Goal: Task Accomplishment & Management: Complete application form

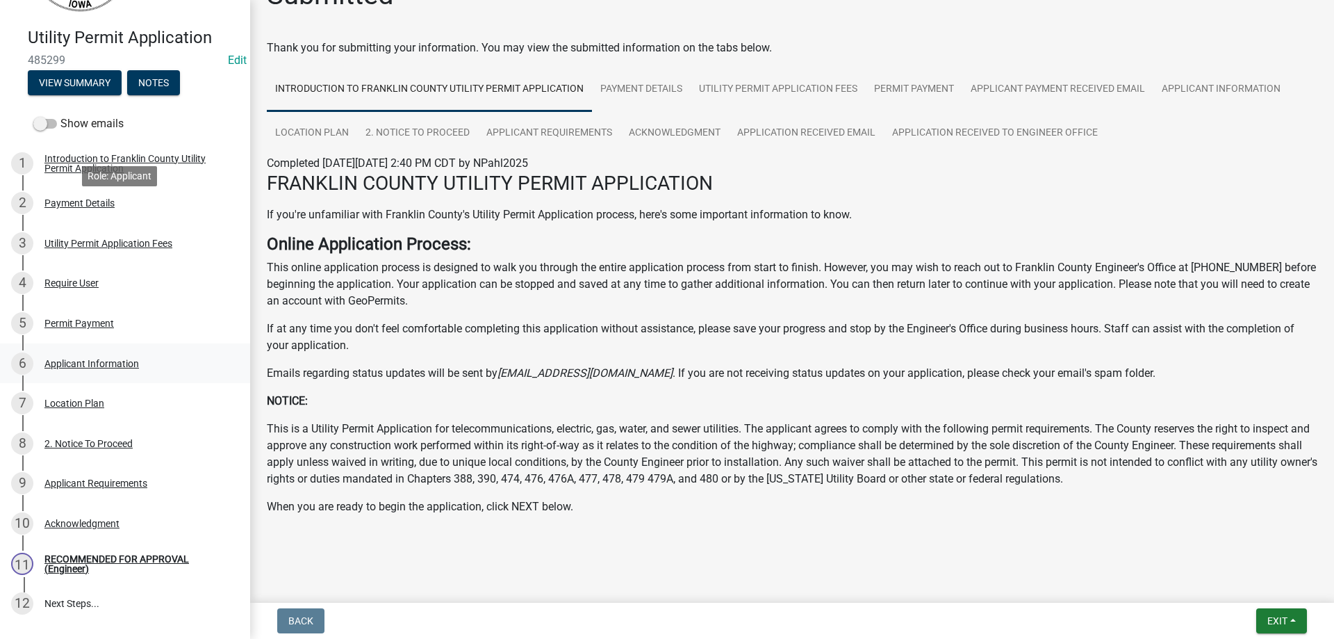
scroll to position [208, 0]
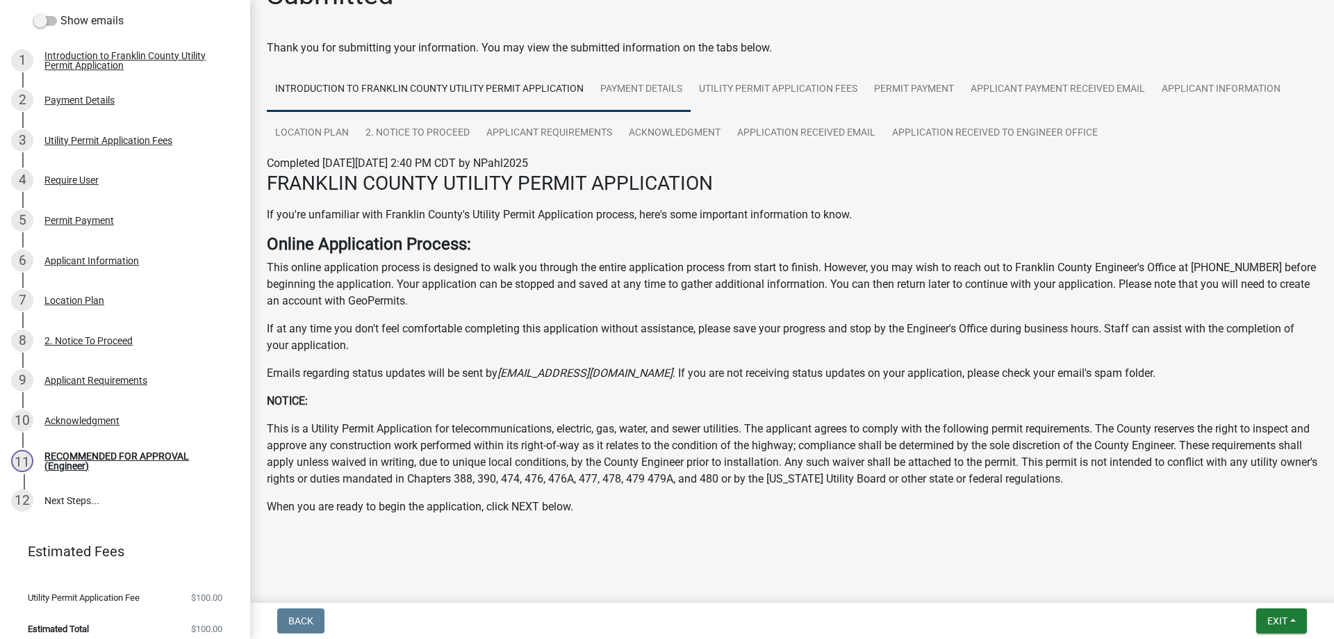
click at [646, 90] on link "Payment Details" at bounding box center [641, 89] width 99 height 44
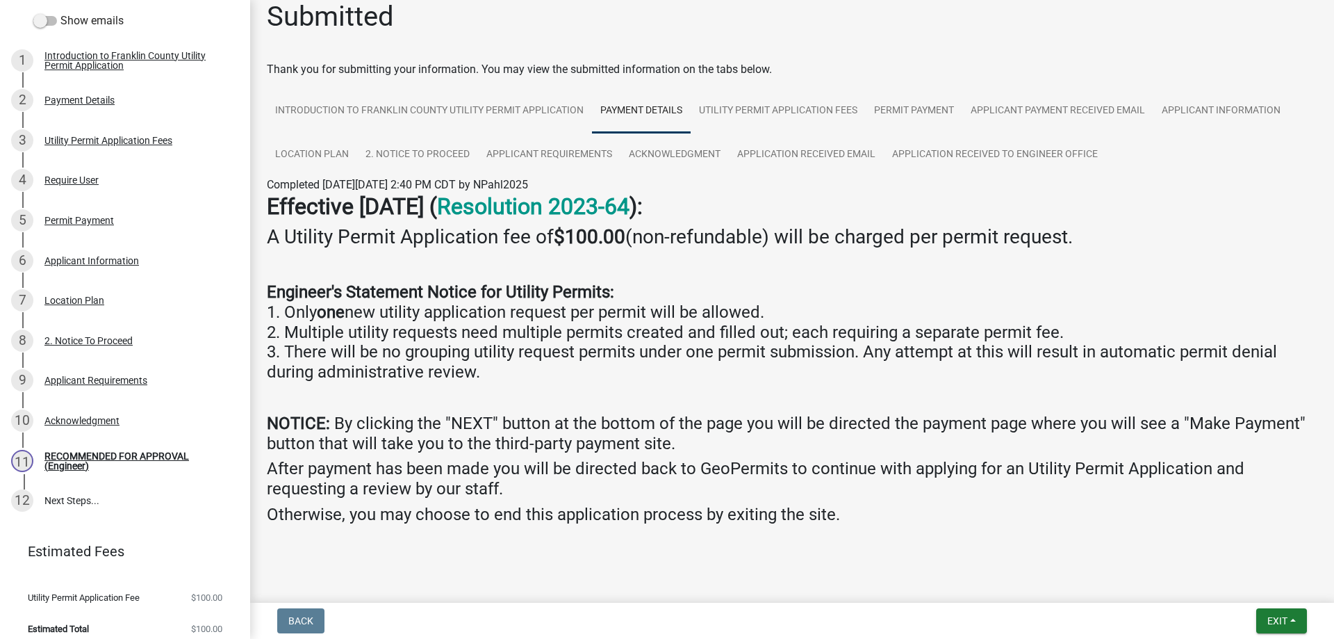
scroll to position [26, 0]
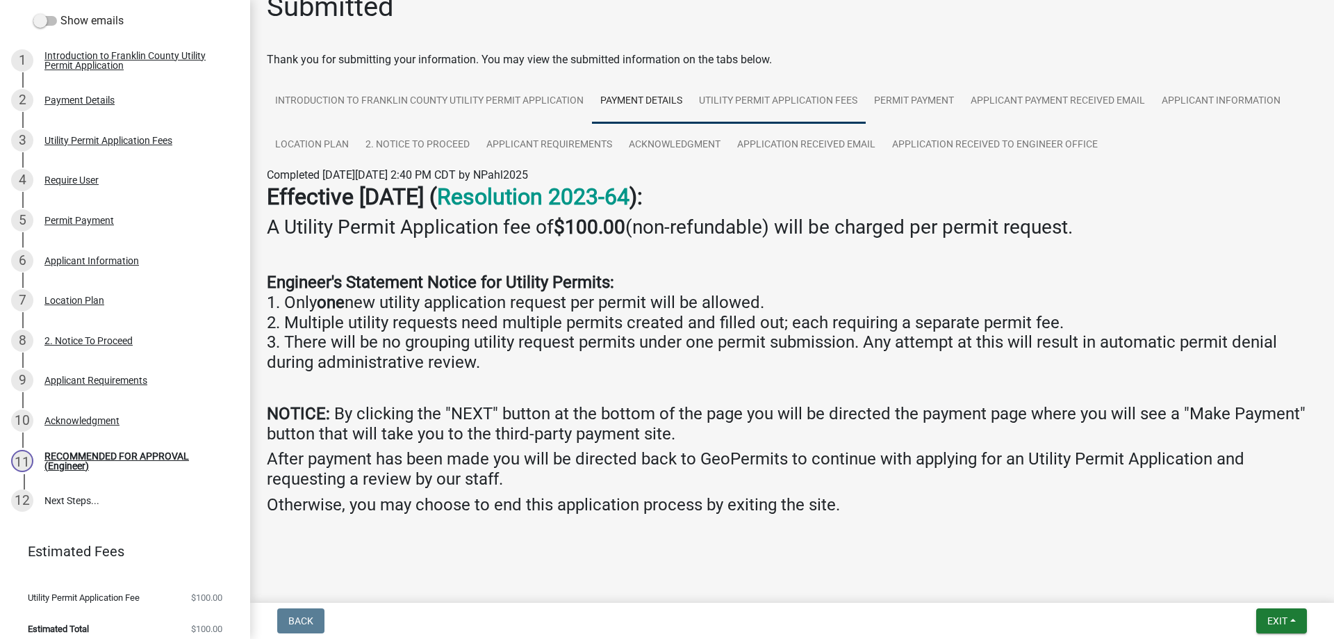
click at [785, 103] on link "Utility Permit Application Fees" at bounding box center [778, 101] width 175 height 44
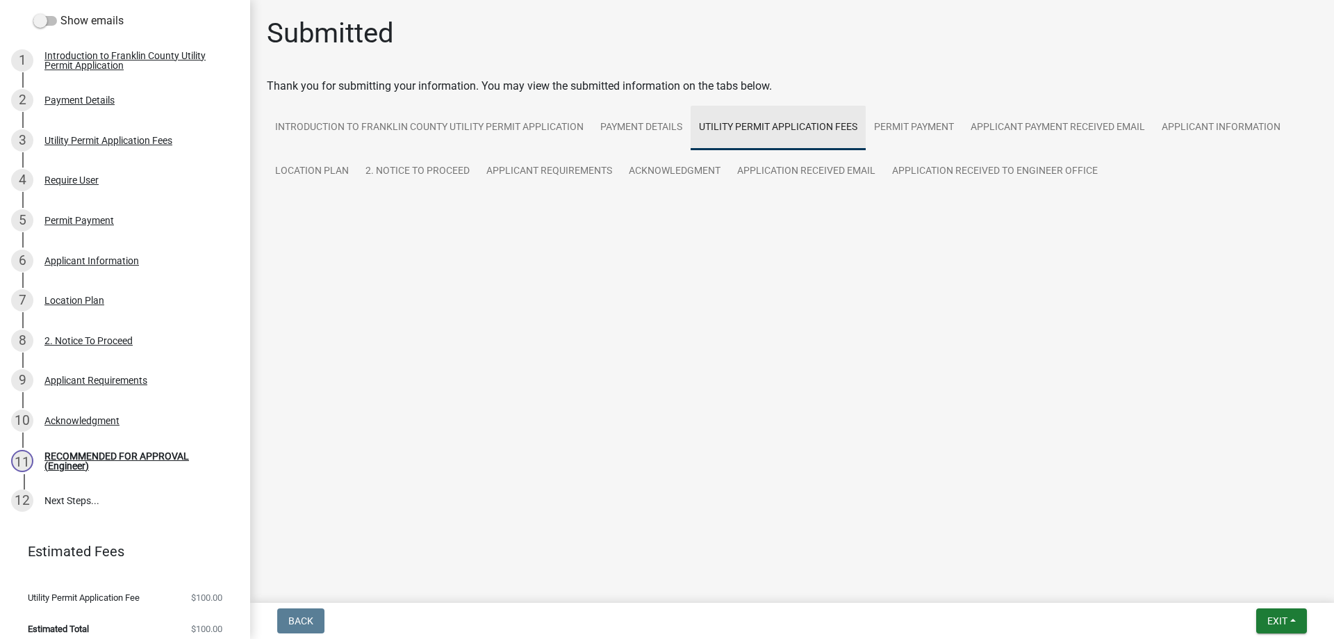
scroll to position [0, 0]
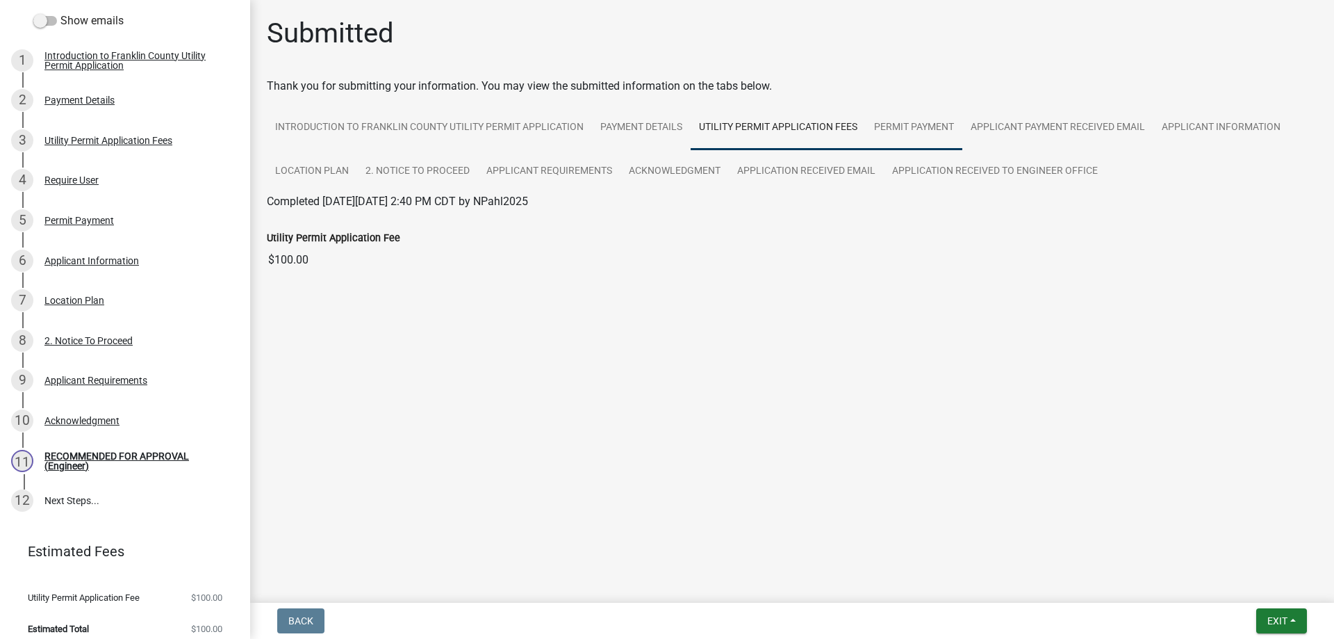
click at [911, 121] on link "Permit Payment" at bounding box center [914, 128] width 97 height 44
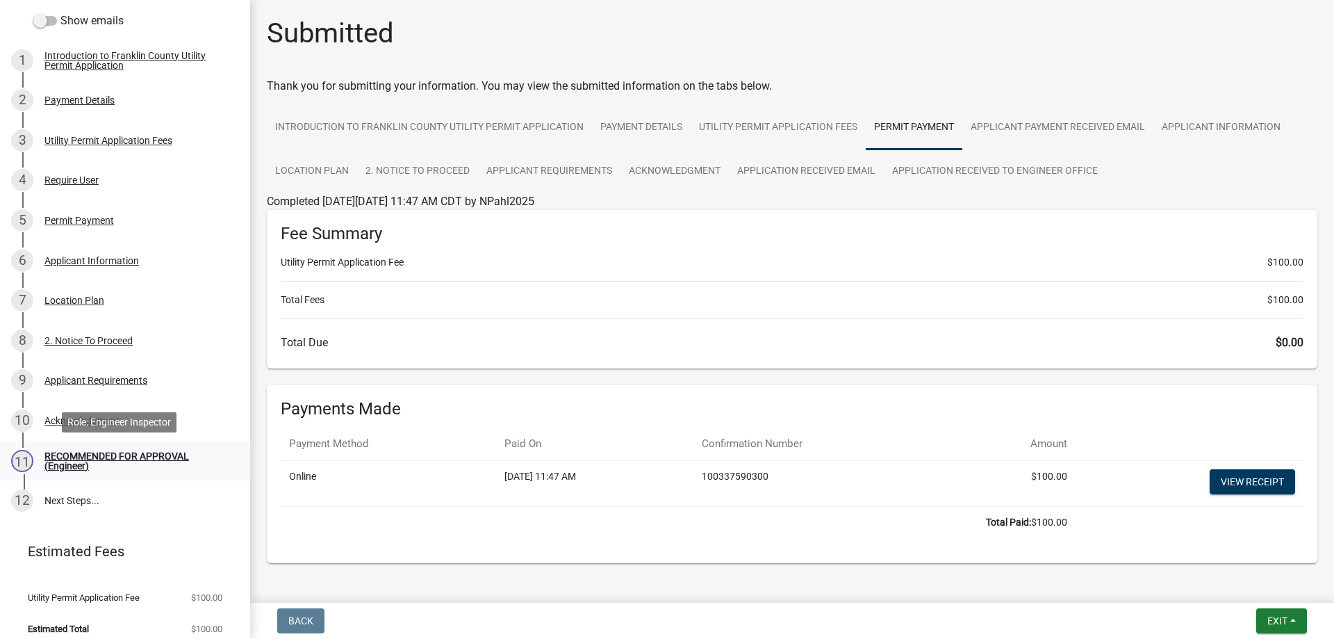
click at [90, 458] on div "RECOMMENDED FOR APPROVAL (Engineer)" at bounding box center [135, 460] width 183 height 19
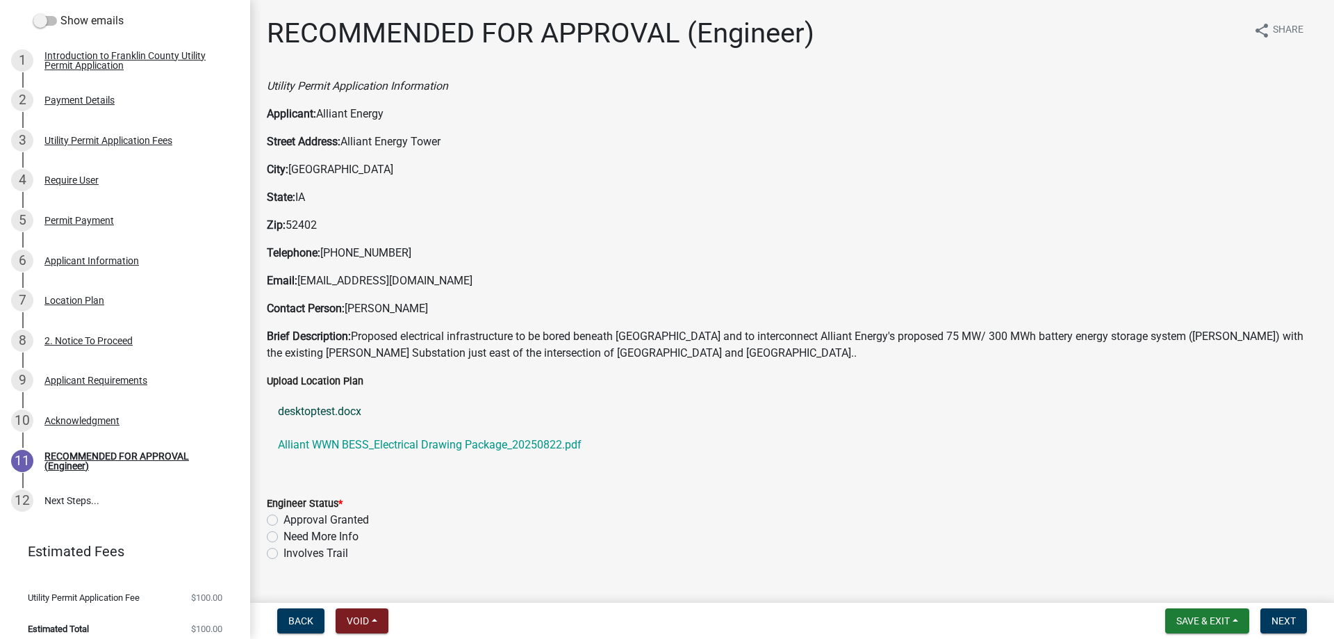
click at [325, 407] on link "desktoptest.docx" at bounding box center [792, 411] width 1051 height 33
click at [324, 443] on link "Alliant WWN BESS_Electrical Drawing Package_20250822.pdf" at bounding box center [792, 444] width 1051 height 33
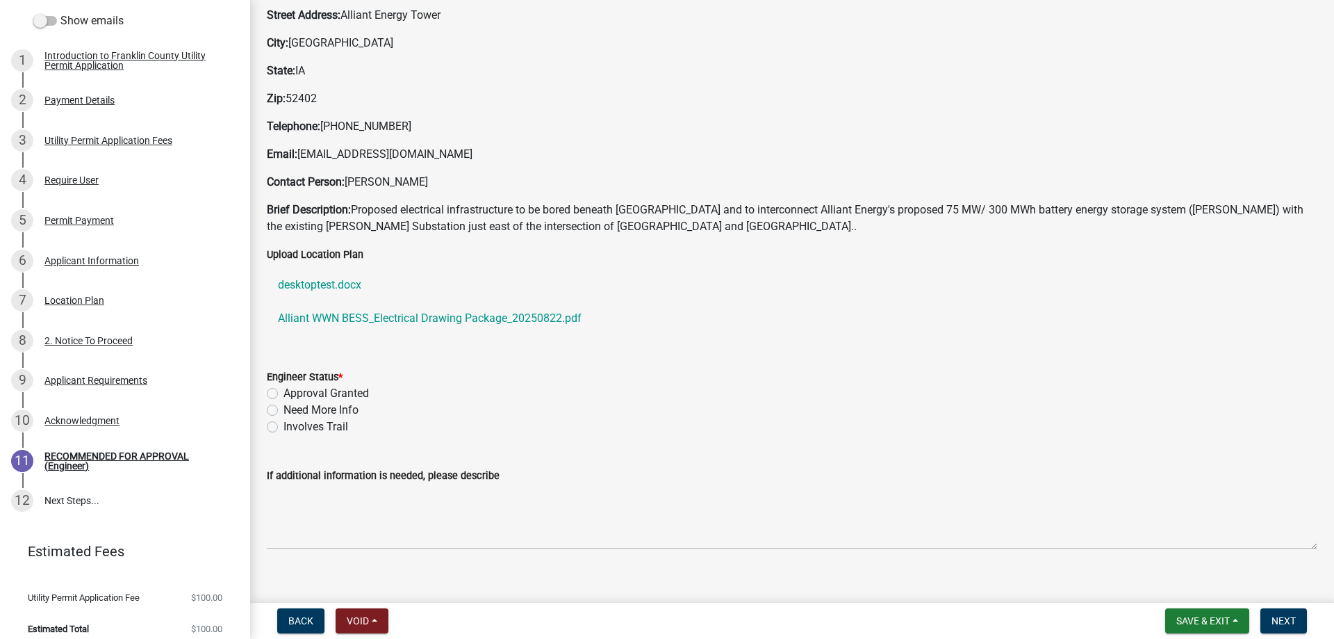
scroll to position [139, 0]
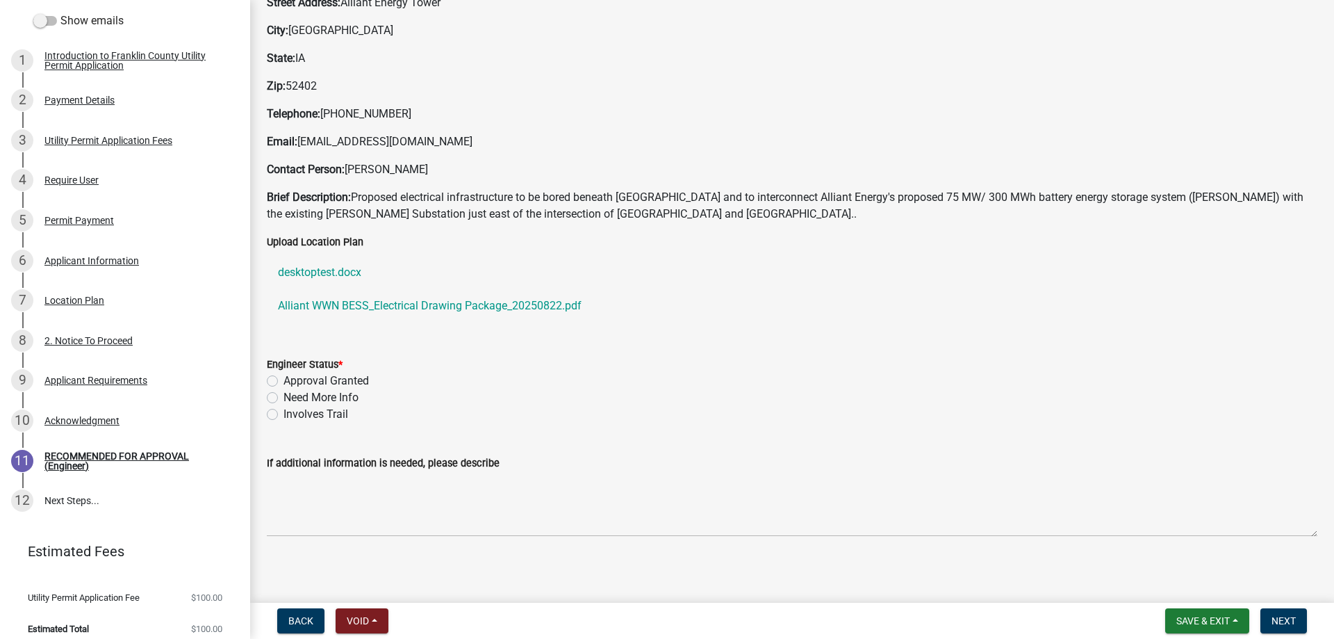
click at [284, 381] on label "Approval Granted" at bounding box center [326, 380] width 85 height 17
click at [284, 381] on input "Approval Granted" at bounding box center [288, 376] width 9 height 9
radio input "true"
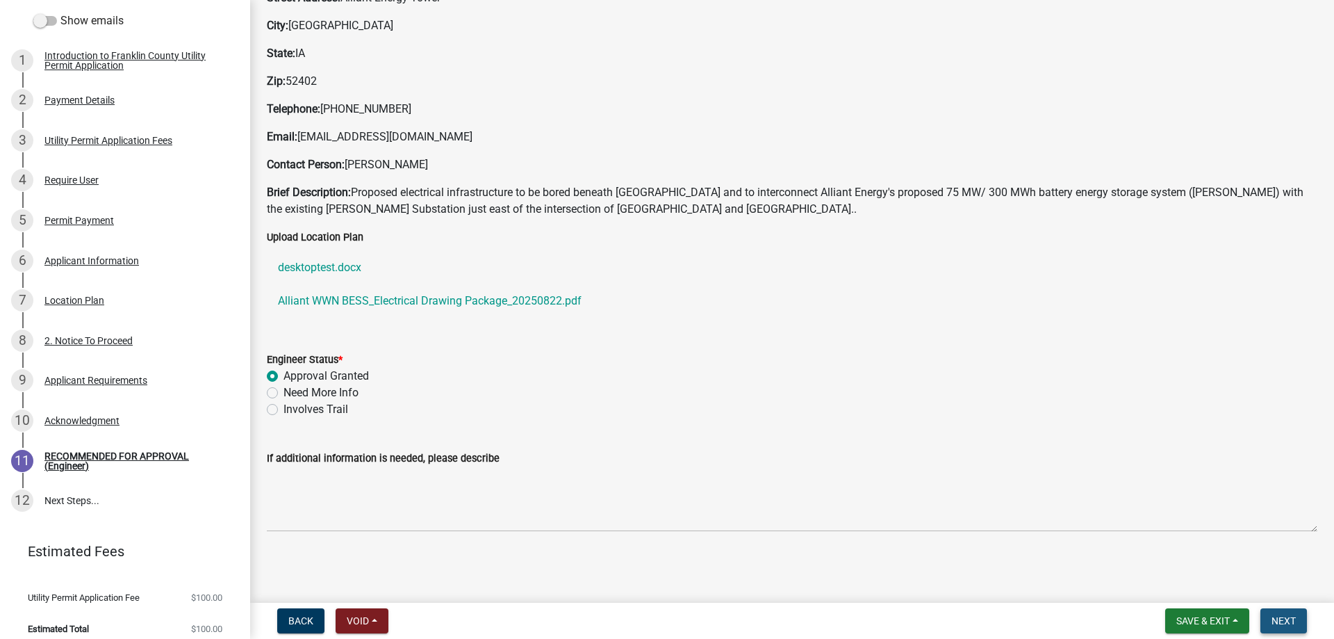
click at [1286, 621] on span "Next" at bounding box center [1284, 620] width 24 height 11
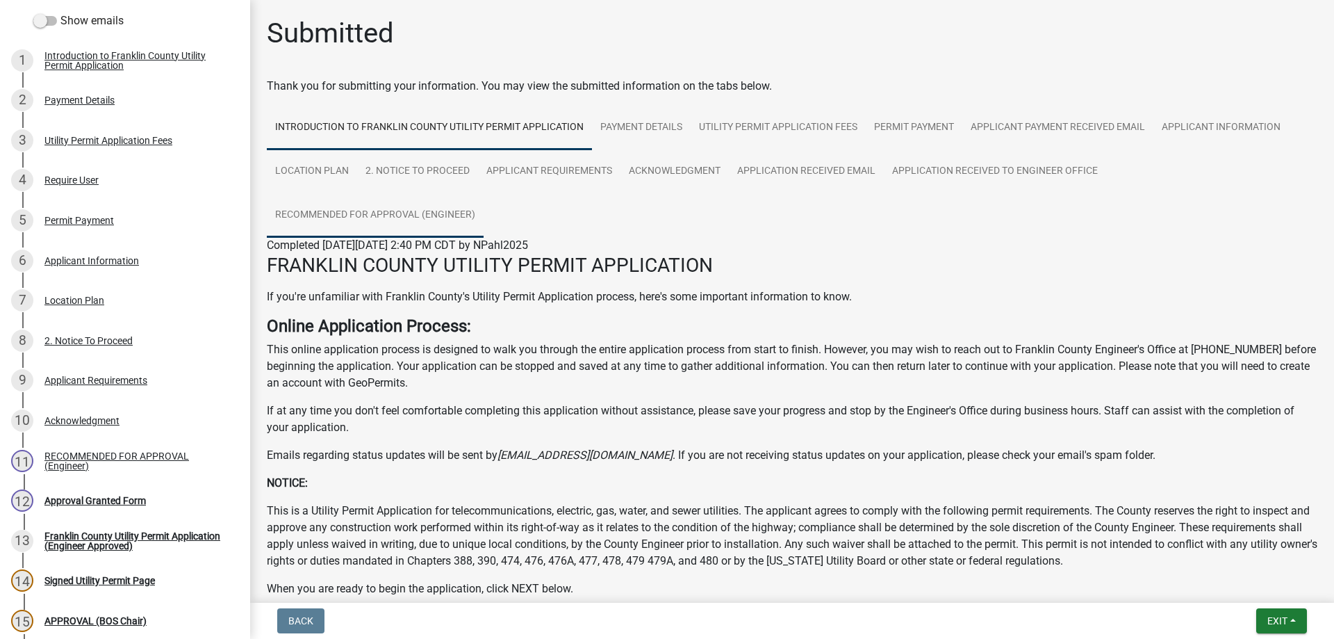
click at [353, 210] on link "RECOMMENDED FOR APPROVAL (Engineer)" at bounding box center [375, 215] width 217 height 44
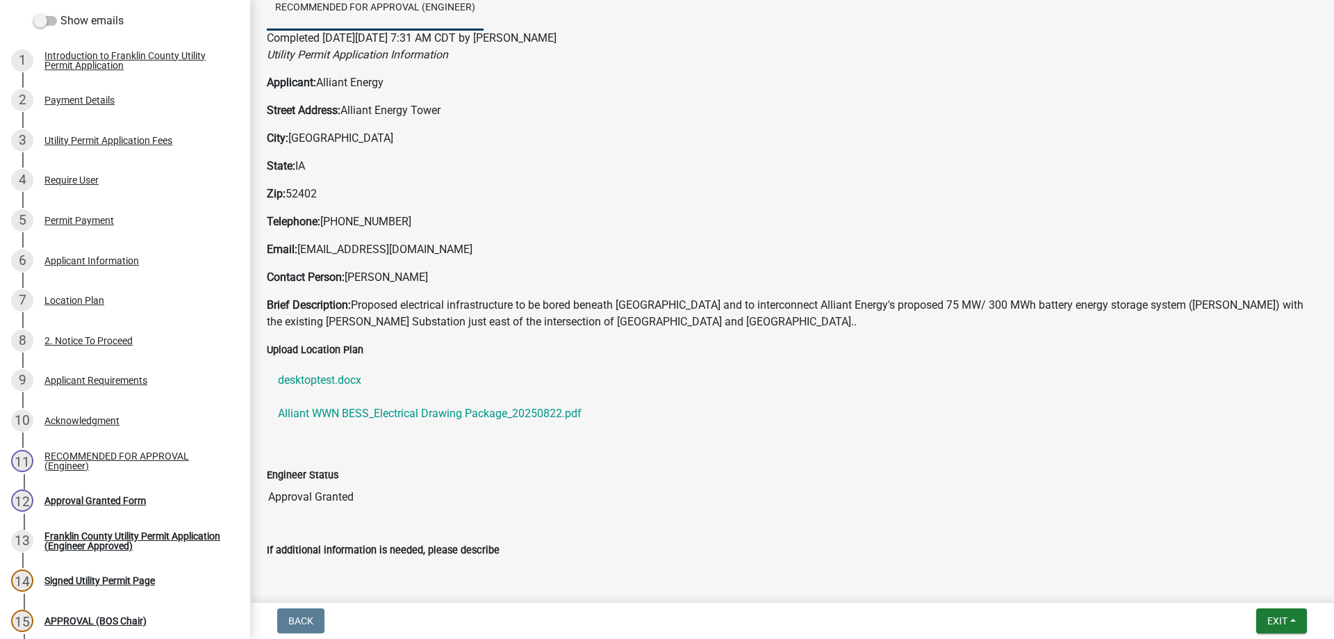
scroll to position [206, 0]
click at [108, 501] on div "Approval Granted Form" at bounding box center [94, 500] width 101 height 10
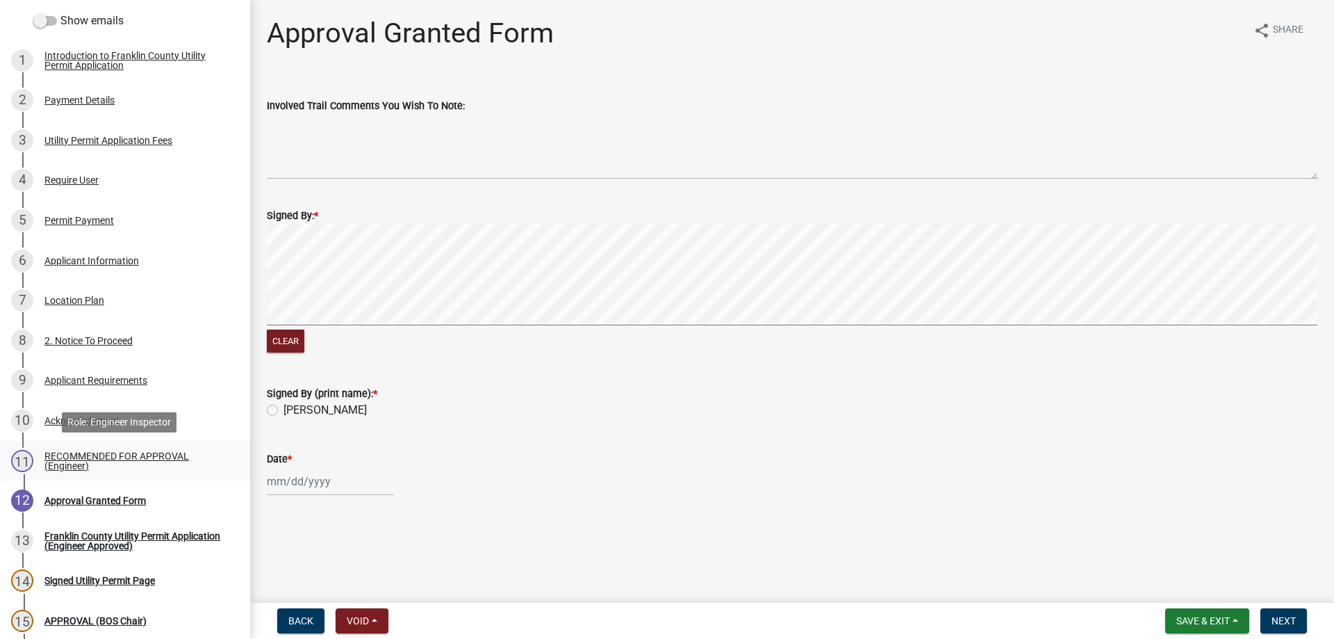
drag, startPoint x: 124, startPoint y: 450, endPoint x: 138, endPoint y: 443, distance: 15.5
click at [123, 451] on div "RECOMMENDED FOR APPROVAL (Engineer)" at bounding box center [135, 460] width 183 height 19
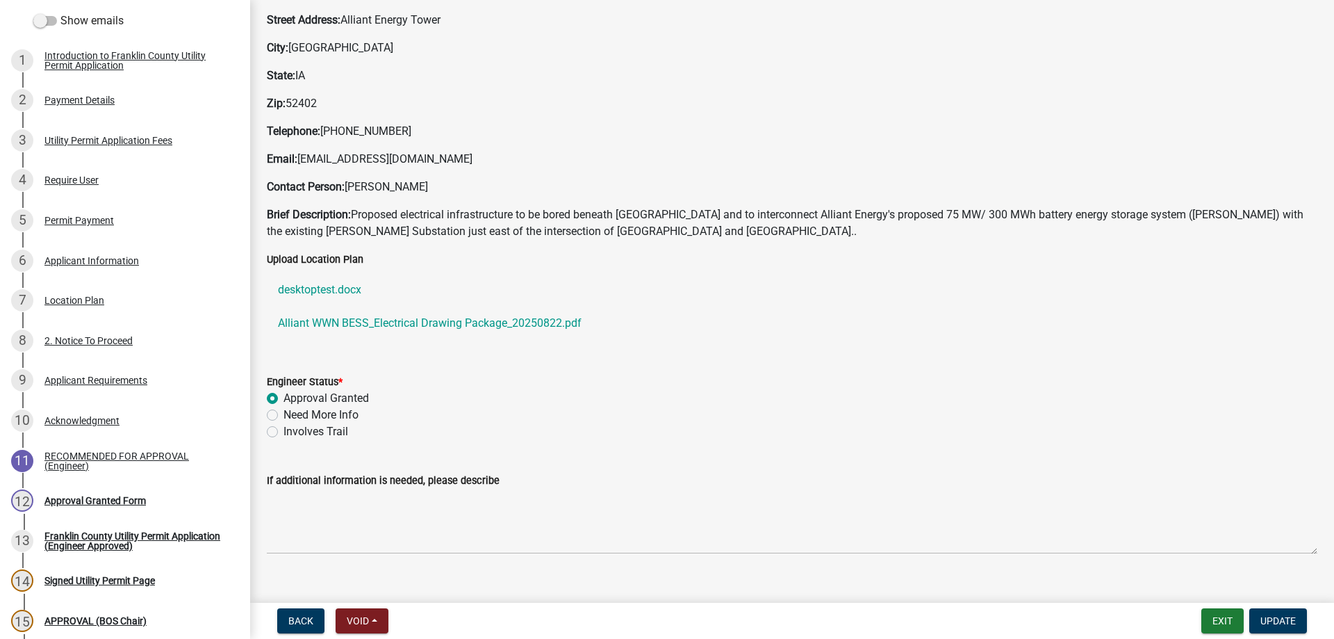
scroll to position [144, 0]
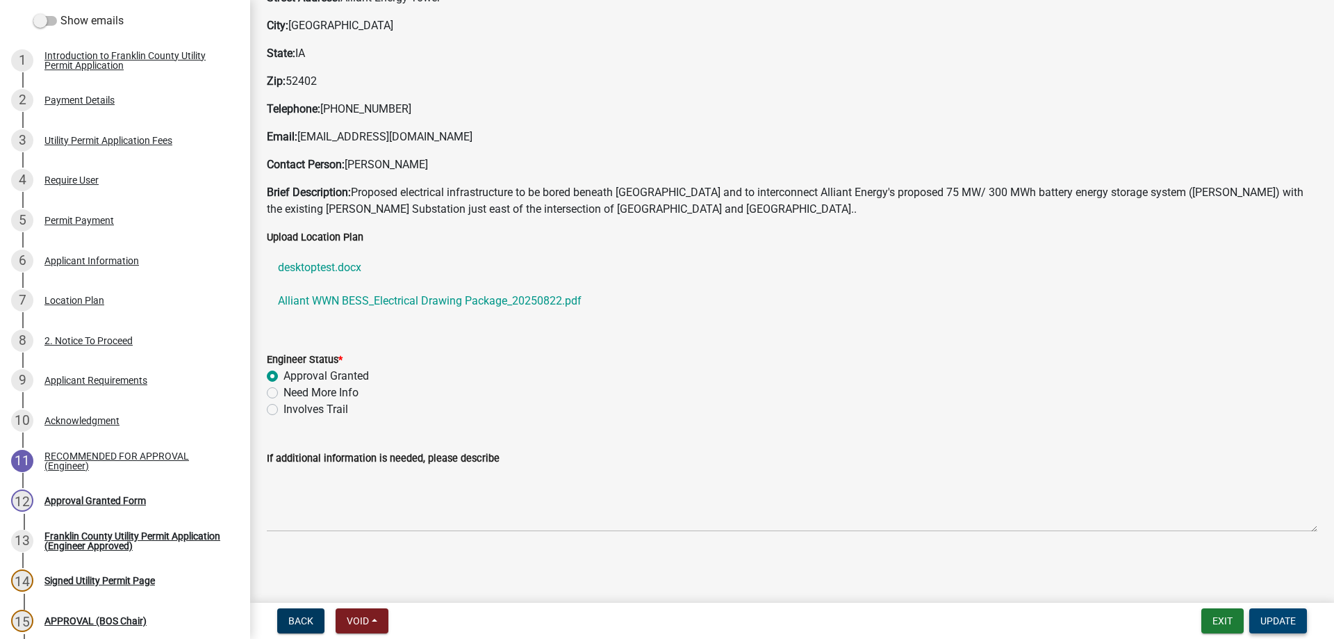
click at [1268, 616] on span "Update" at bounding box center [1278, 620] width 35 height 11
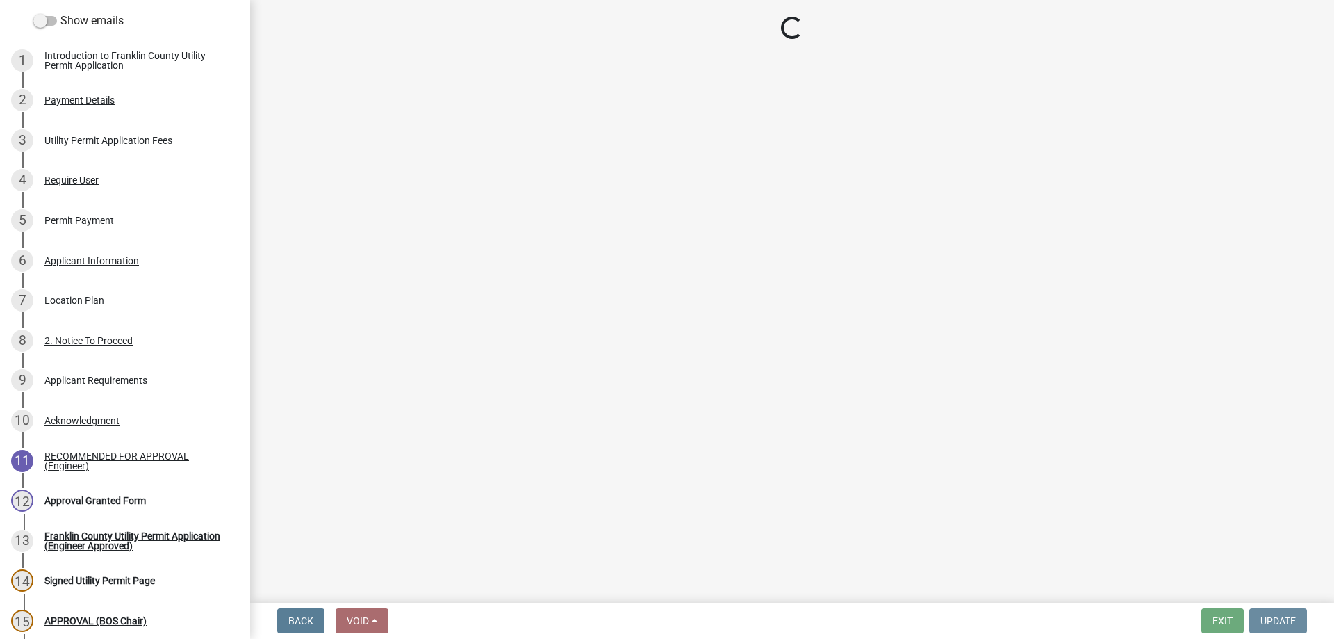
scroll to position [0, 0]
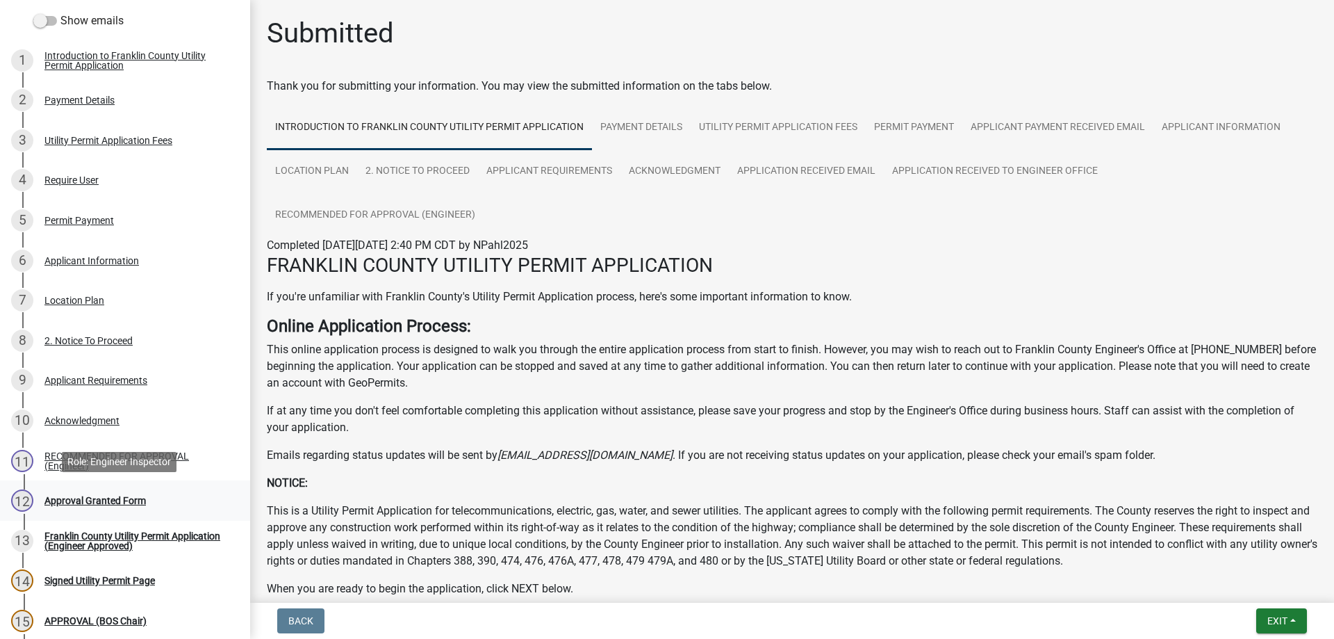
click at [97, 495] on div "Approval Granted Form" at bounding box center [94, 500] width 101 height 10
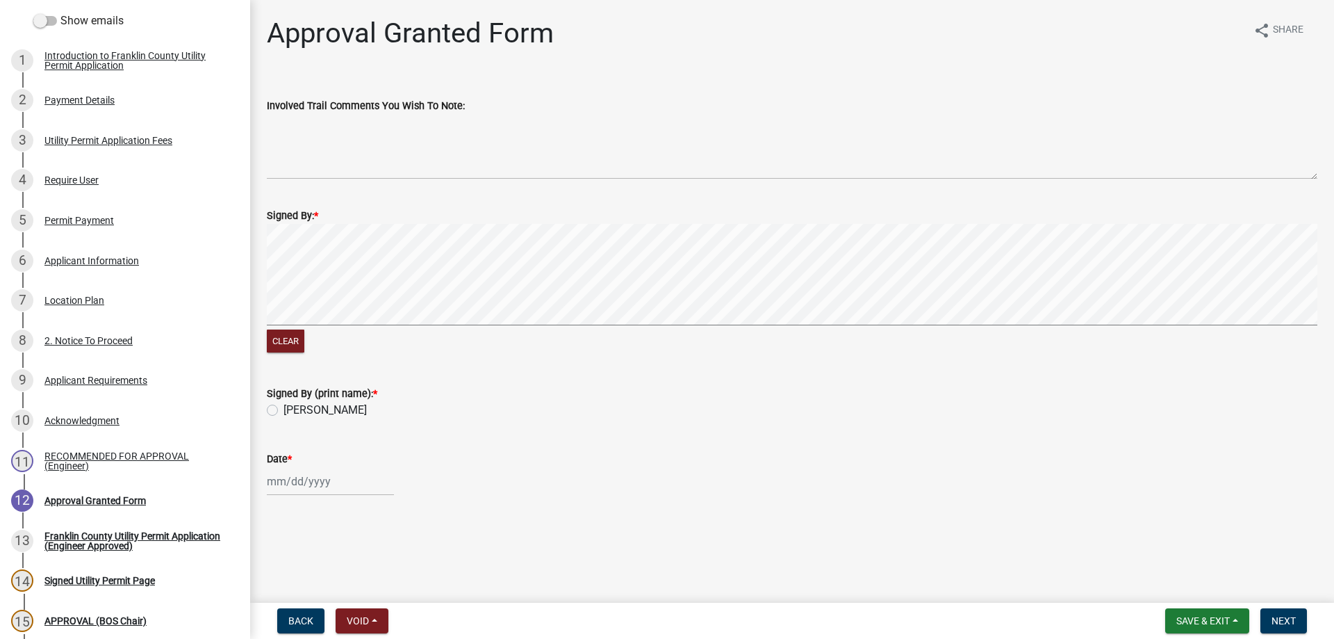
click at [284, 408] on label "Jay Waddingham" at bounding box center [325, 410] width 83 height 17
click at [284, 408] on input "Jay Waddingham" at bounding box center [288, 406] width 9 height 9
radio input "true"
click at [272, 479] on div at bounding box center [330, 481] width 127 height 28
select select "10"
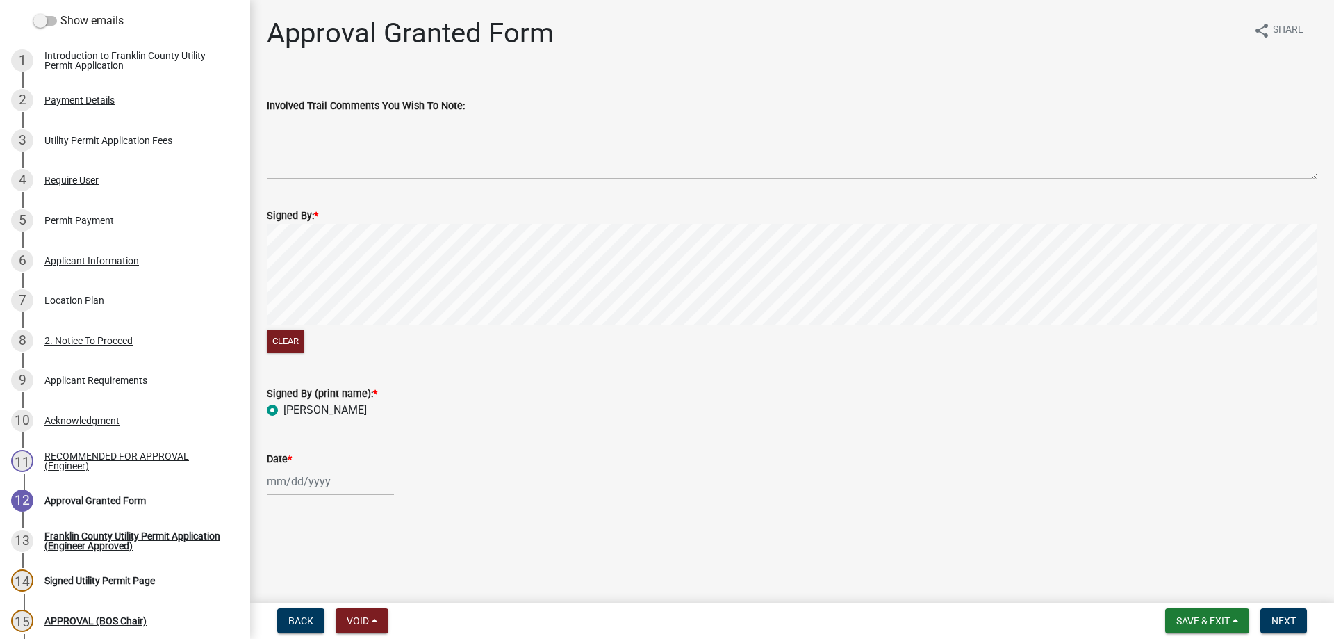
select select "2025"
click at [348, 356] on div "9" at bounding box center [347, 363] width 22 height 22
type input "[DATE]"
click at [1274, 618] on span "Next" at bounding box center [1284, 620] width 24 height 11
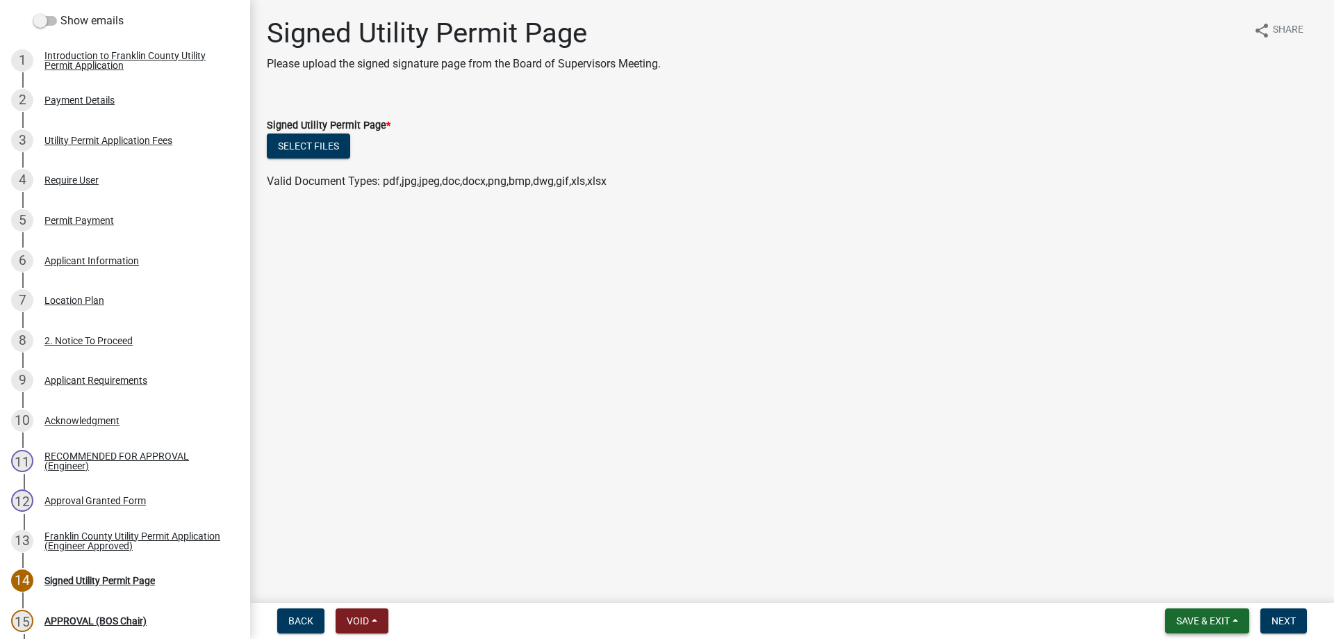
click at [1192, 618] on span "Save & Exit" at bounding box center [1203, 620] width 54 height 11
click at [1185, 589] on button "Save & Exit" at bounding box center [1193, 584] width 111 height 33
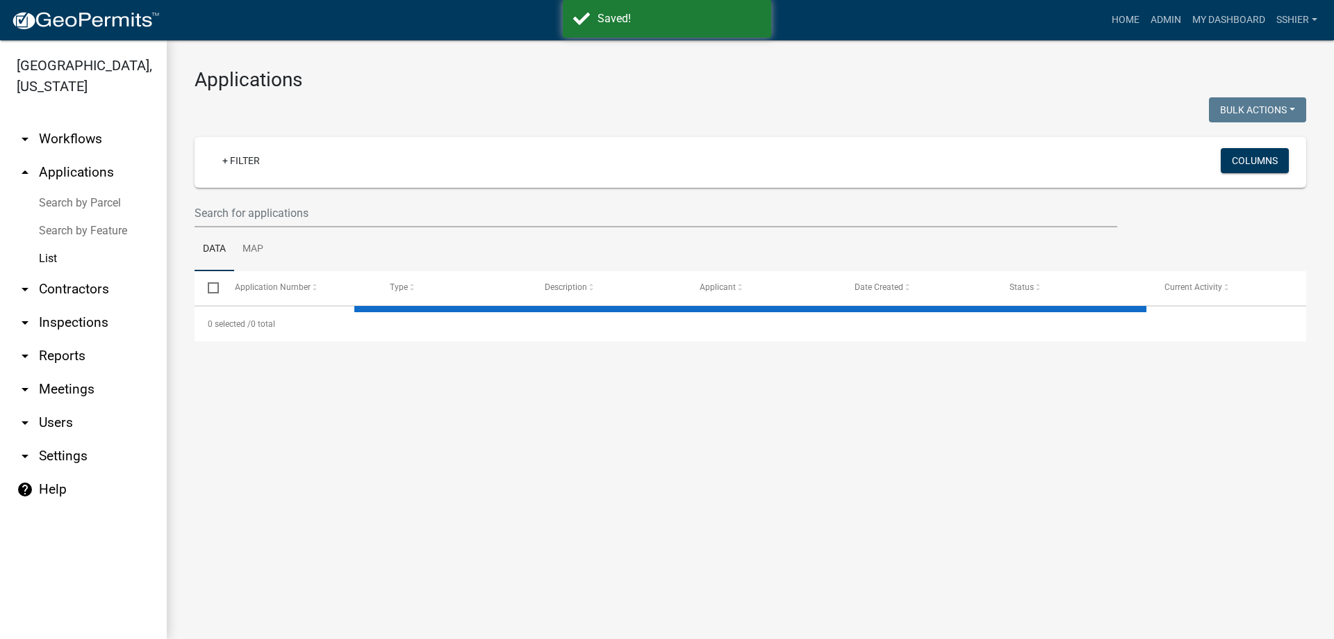
select select "3: 100"
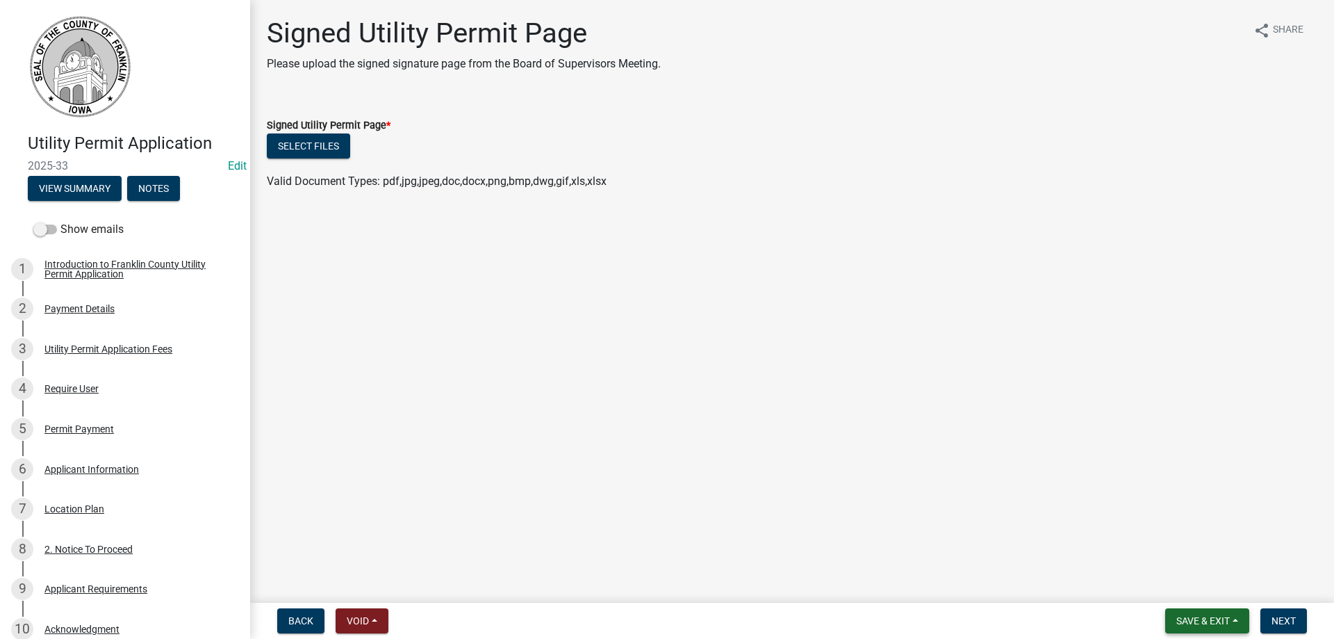
click at [1223, 629] on button "Save & Exit" at bounding box center [1207, 620] width 84 height 25
click at [1191, 589] on button "Save & Exit" at bounding box center [1193, 584] width 111 height 33
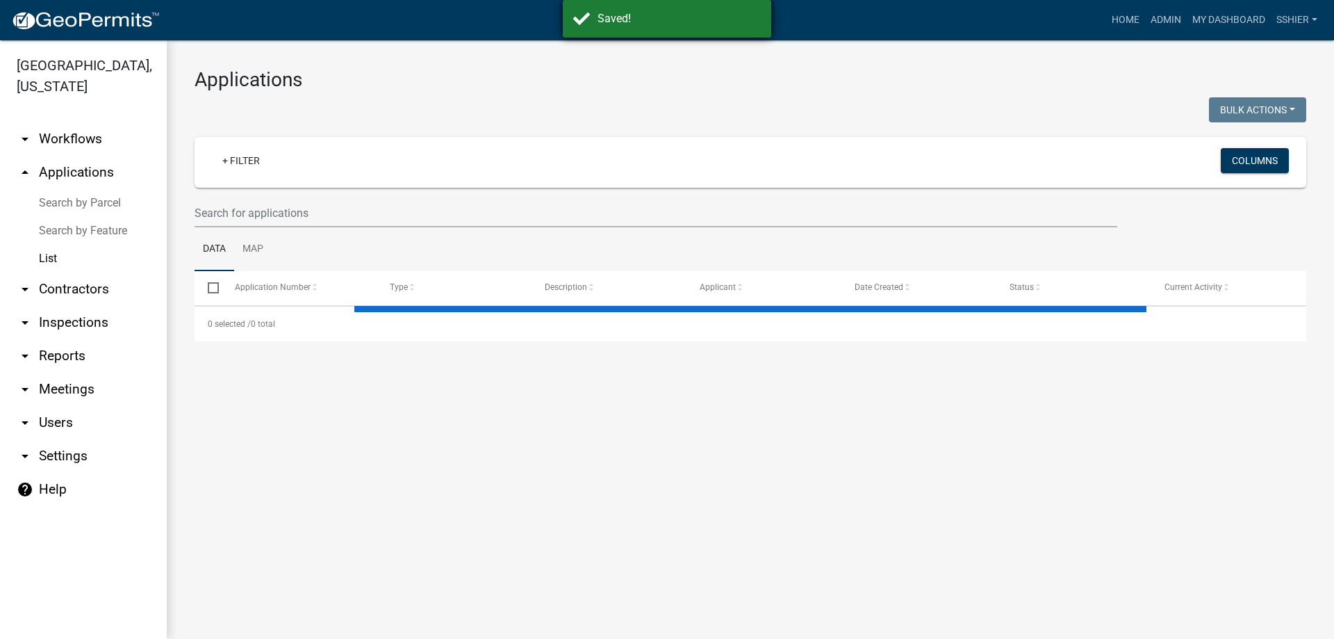
select select "3: 100"
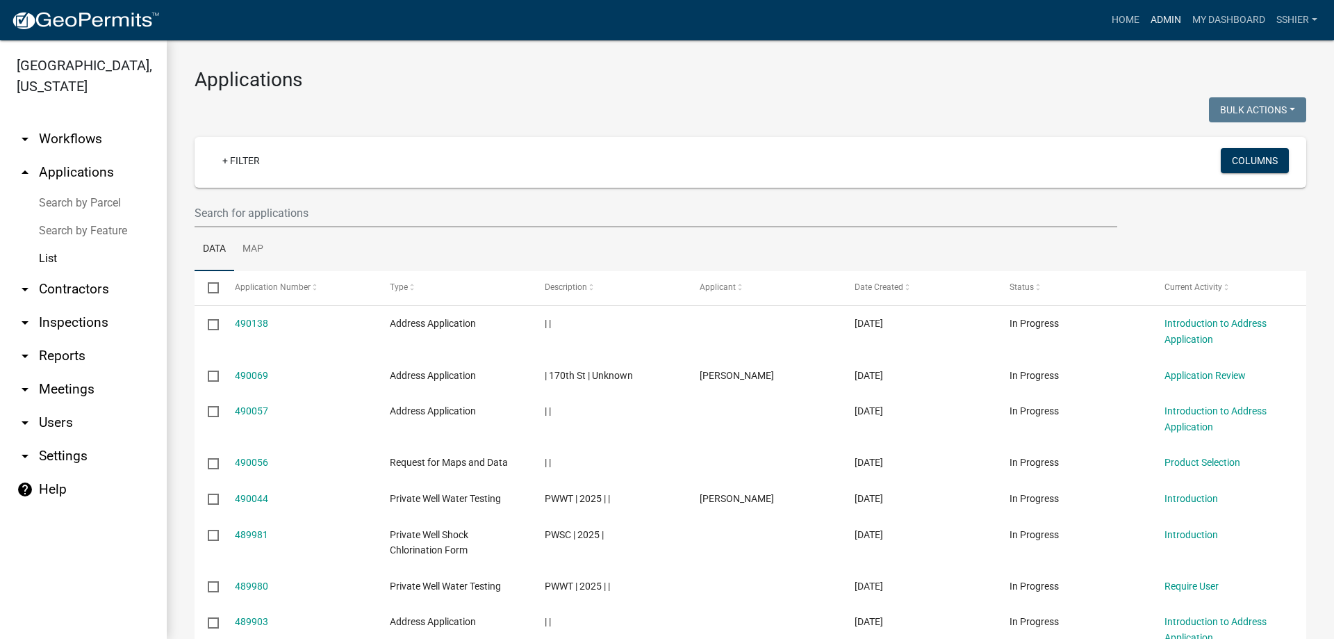
click at [1163, 20] on link "Admin" at bounding box center [1166, 20] width 42 height 26
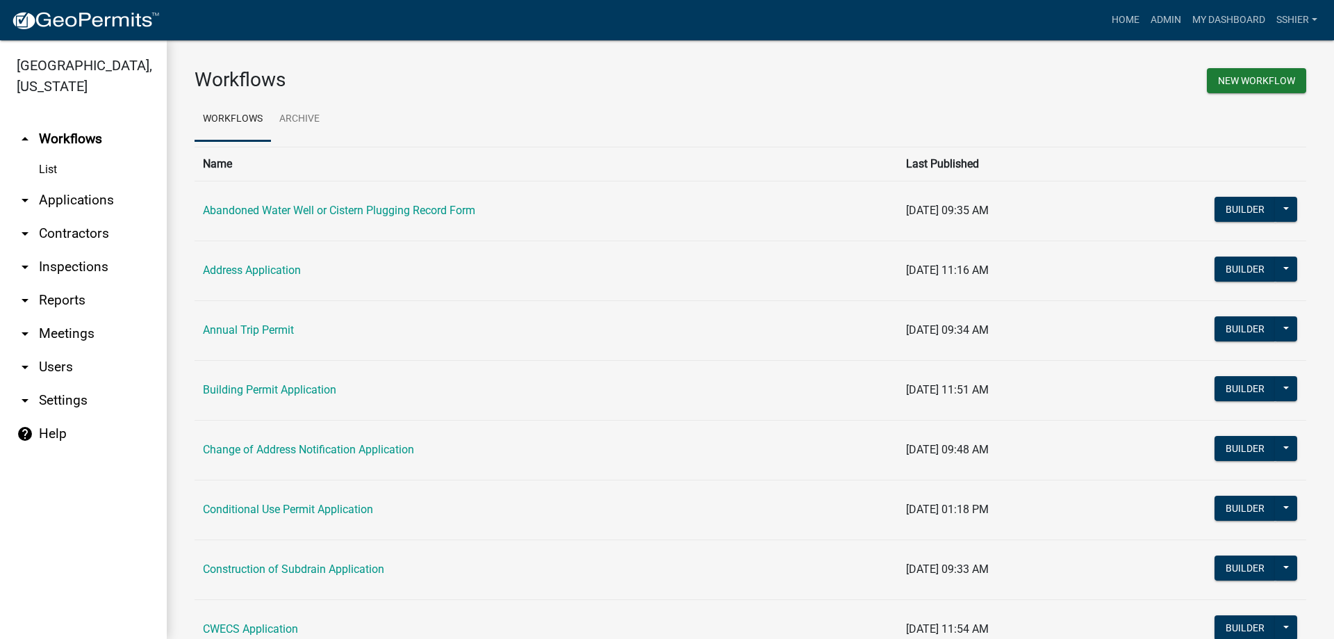
click at [120, 183] on link "arrow_drop_down Applications" at bounding box center [83, 199] width 167 height 33
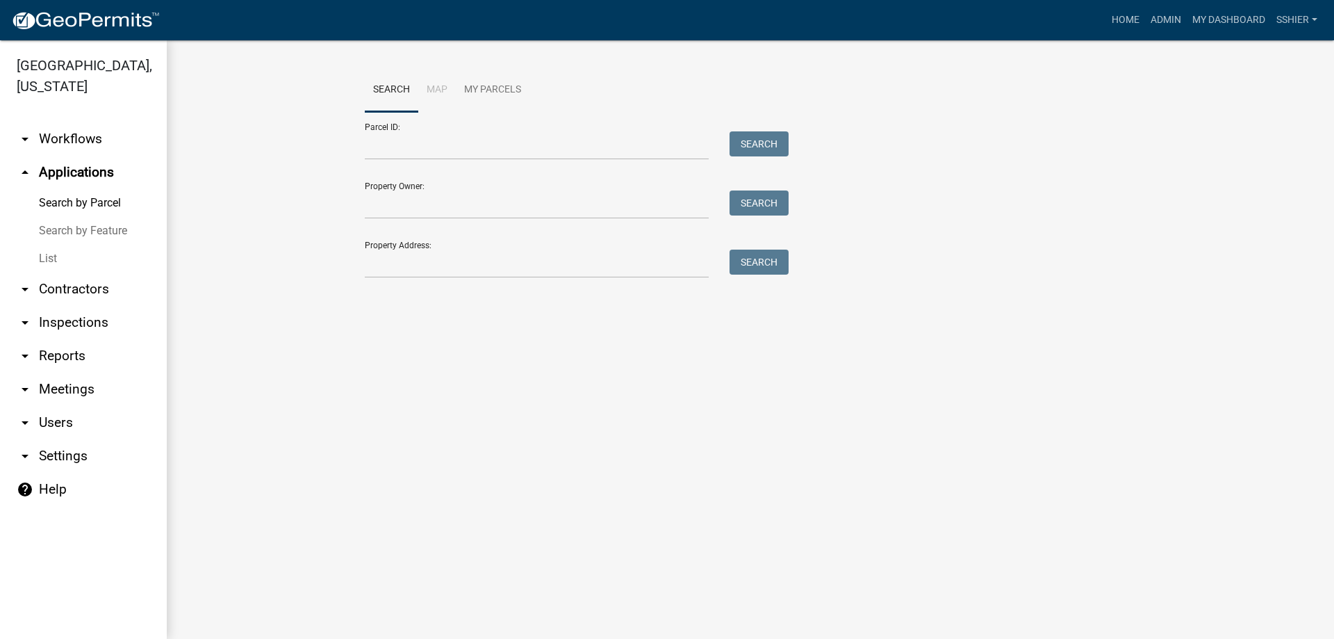
click at [50, 245] on link "List" at bounding box center [83, 259] width 167 height 28
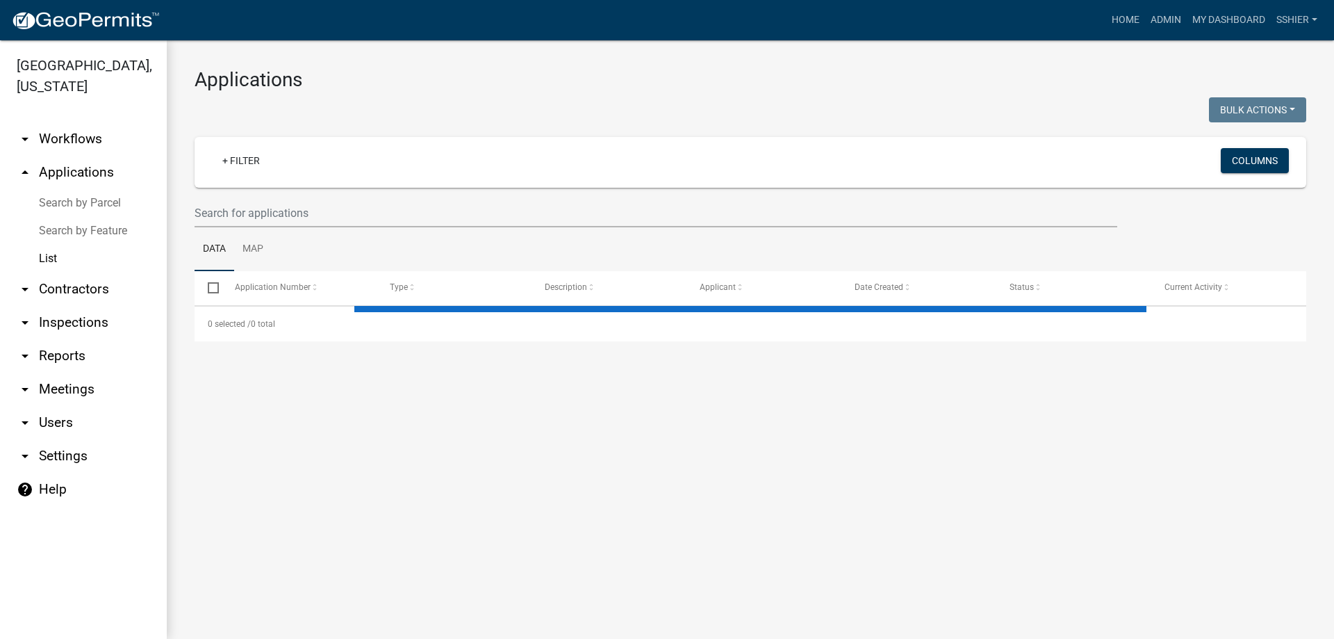
select select "3: 100"
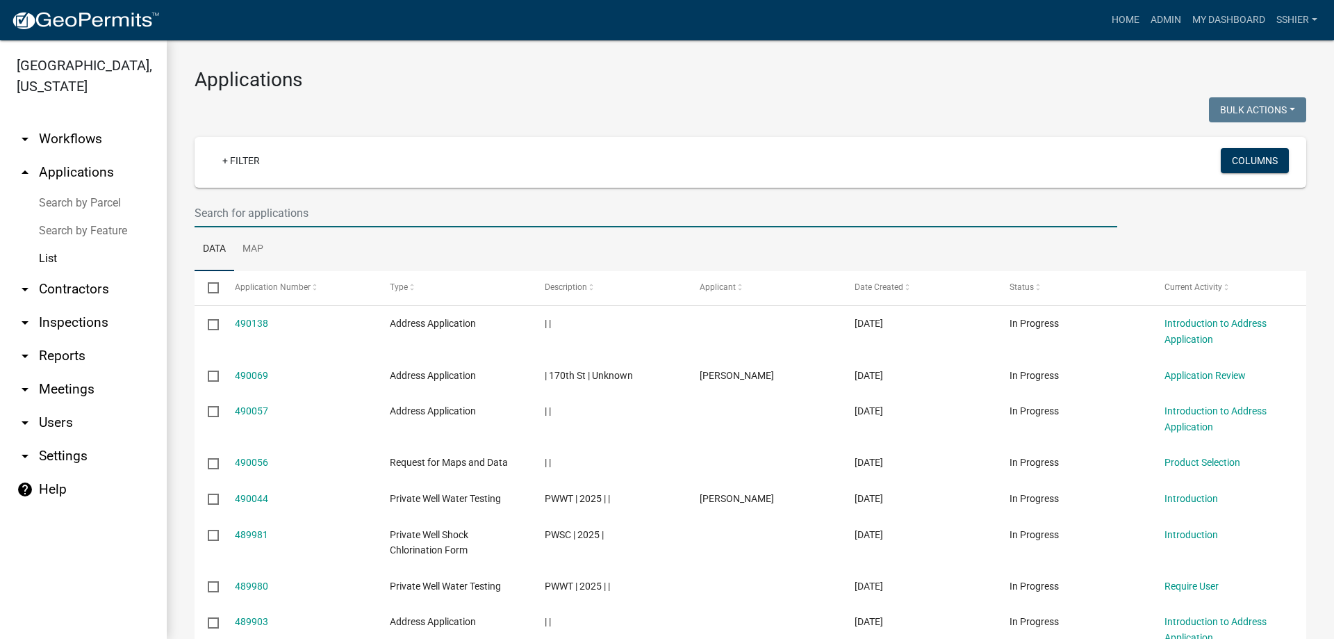
click at [264, 215] on input "text" at bounding box center [656, 213] width 923 height 28
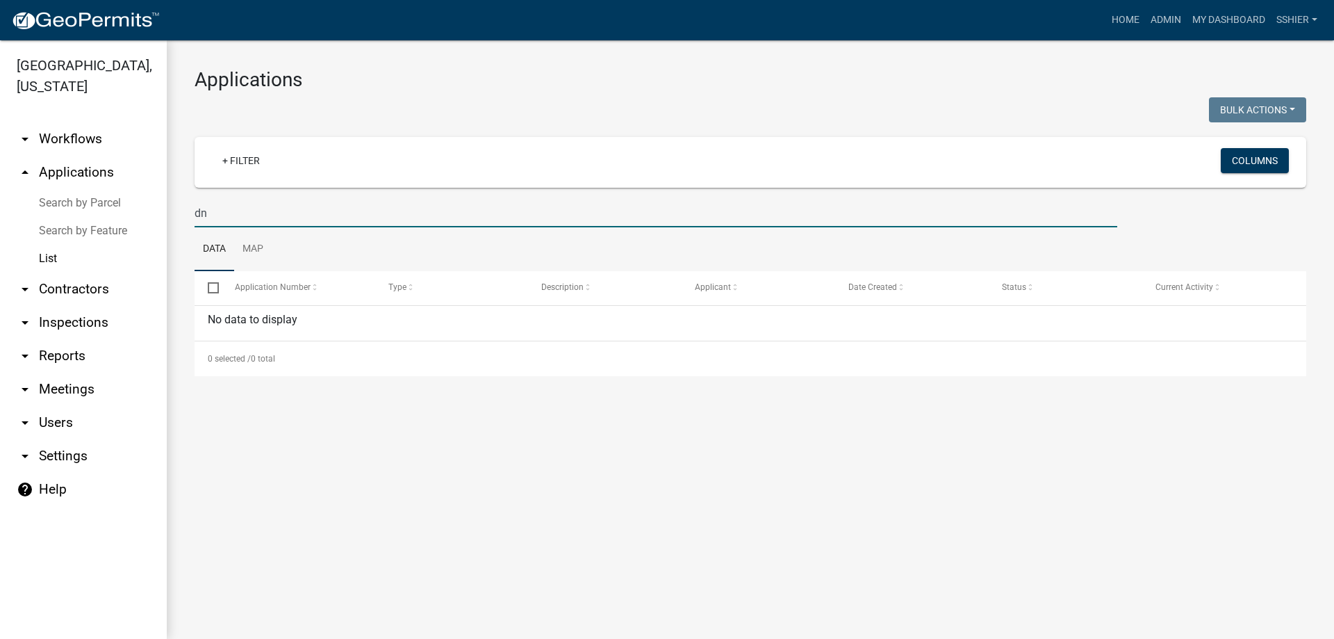
type input "d"
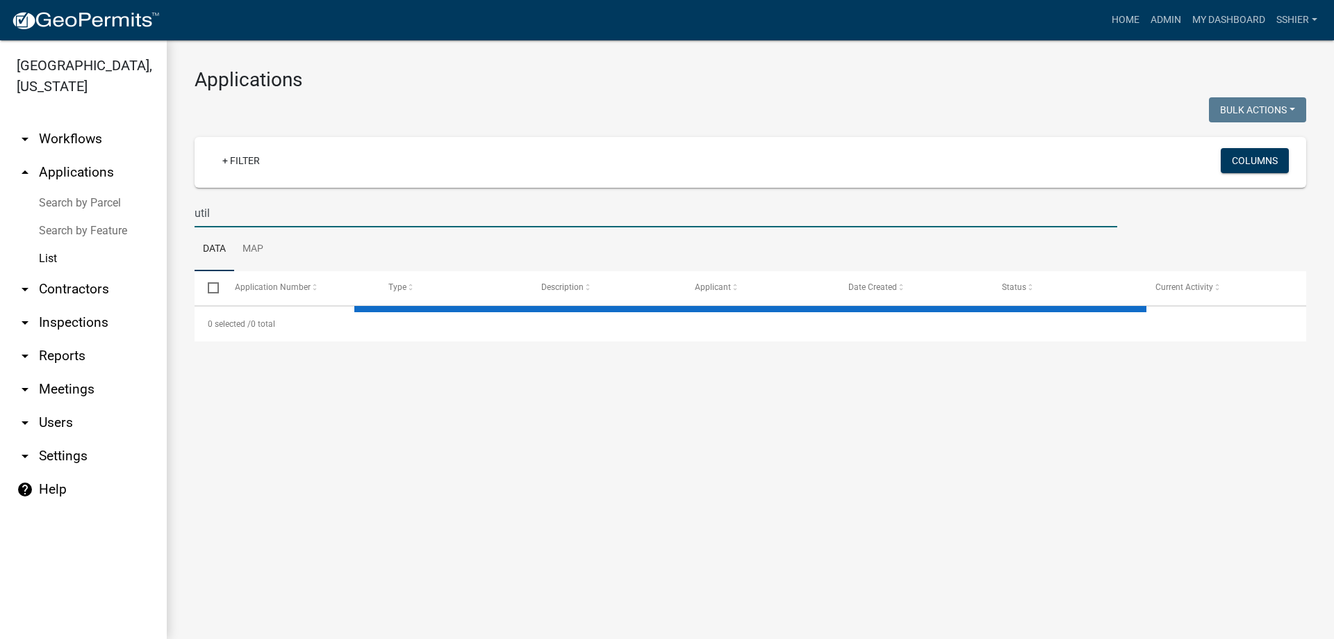
type input "utili"
select select "3: 100"
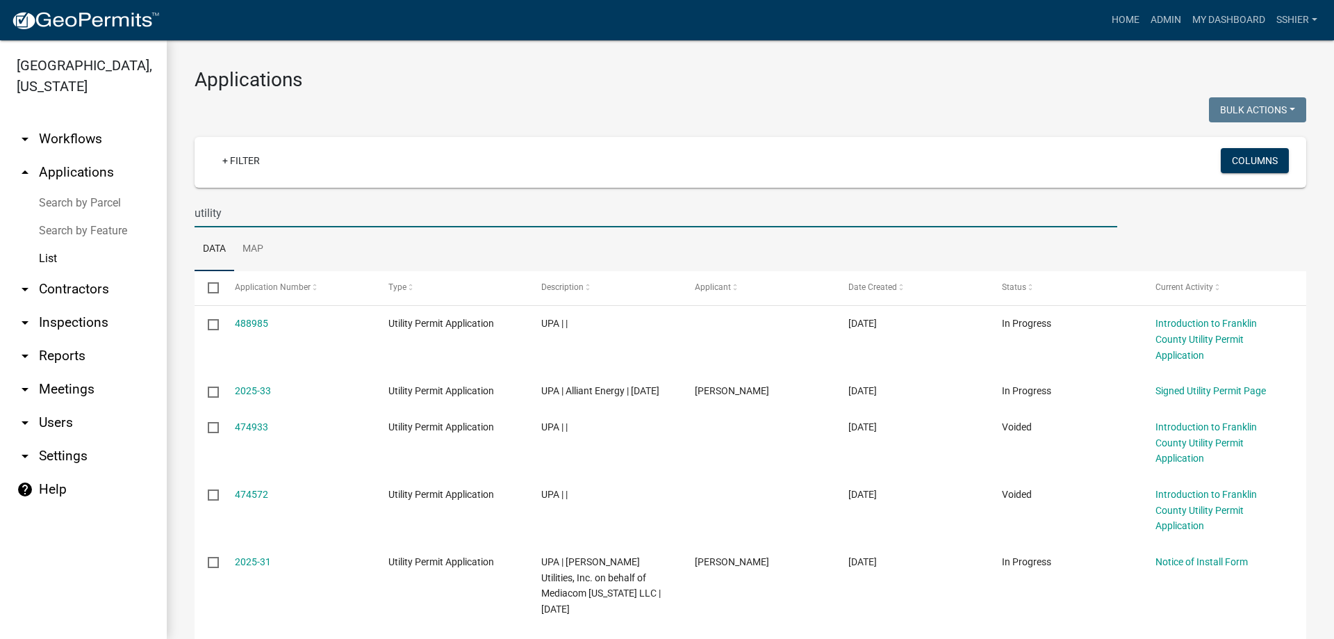
drag, startPoint x: 238, startPoint y: 213, endPoint x: 181, endPoint y: 216, distance: 56.4
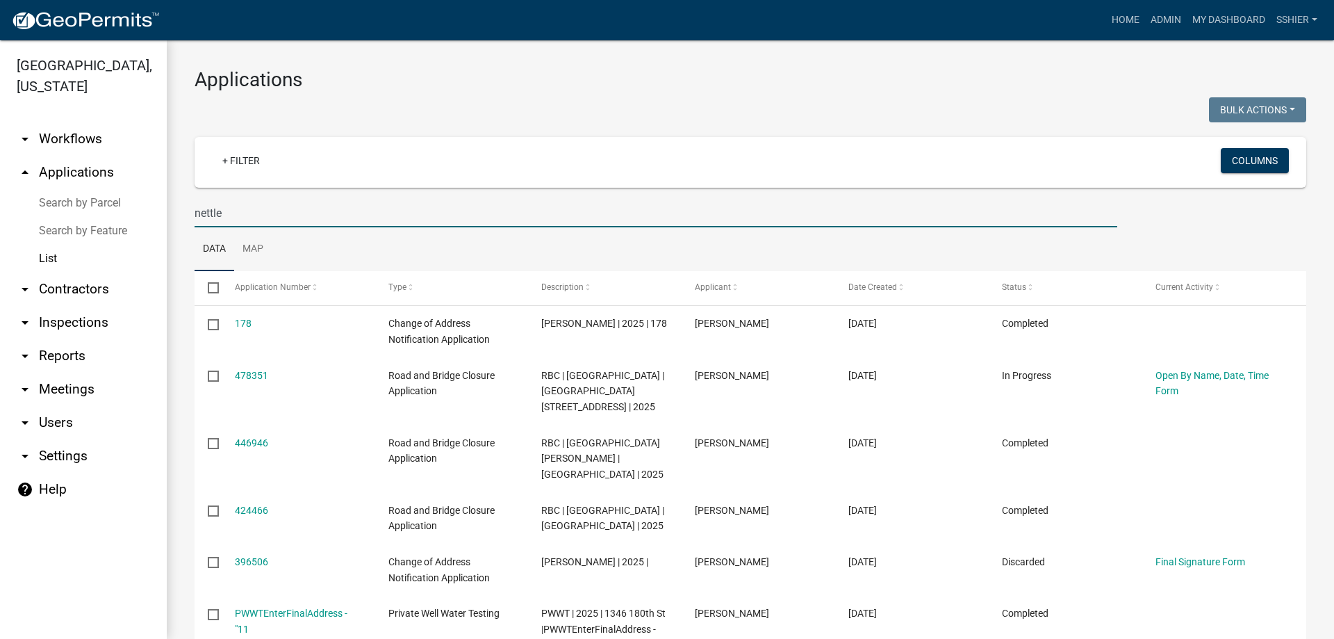
drag, startPoint x: 240, startPoint y: 218, endPoint x: 188, endPoint y: 215, distance: 51.5
click at [188, 215] on div "nettle" at bounding box center [656, 213] width 944 height 28
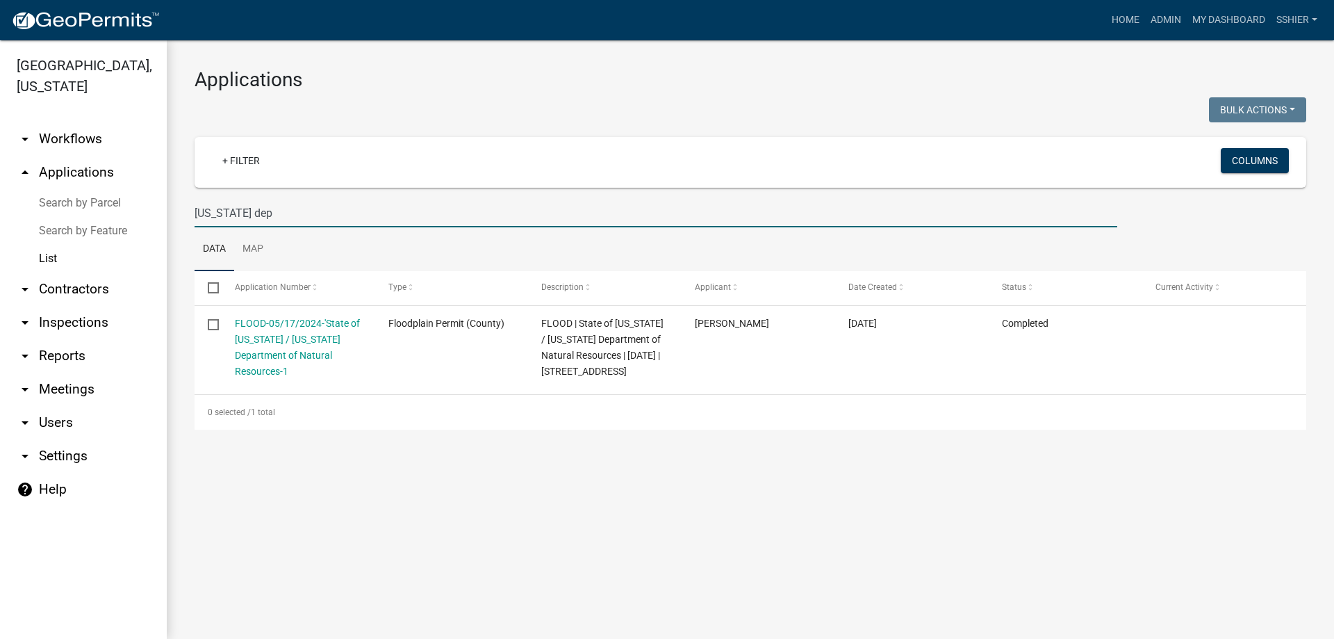
click at [44, 245] on link "List" at bounding box center [83, 259] width 167 height 28
click at [256, 207] on input "[US_STATE] dep" at bounding box center [656, 213] width 923 height 28
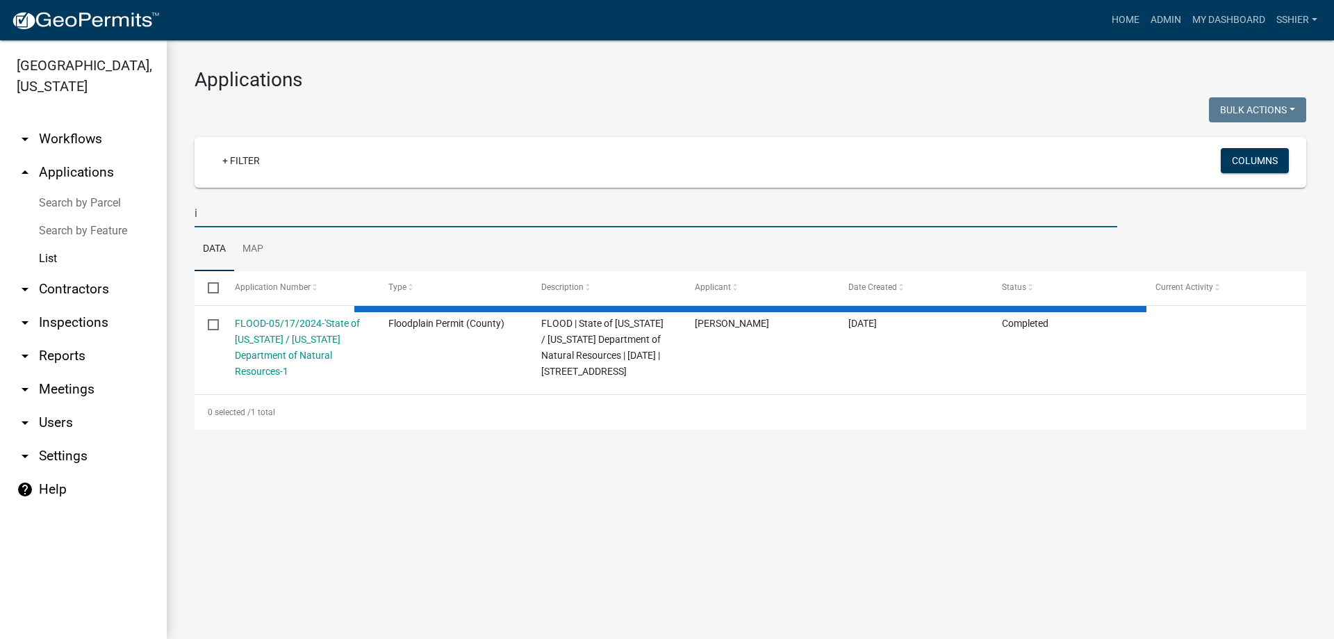
type input "i"
select select "3: 100"
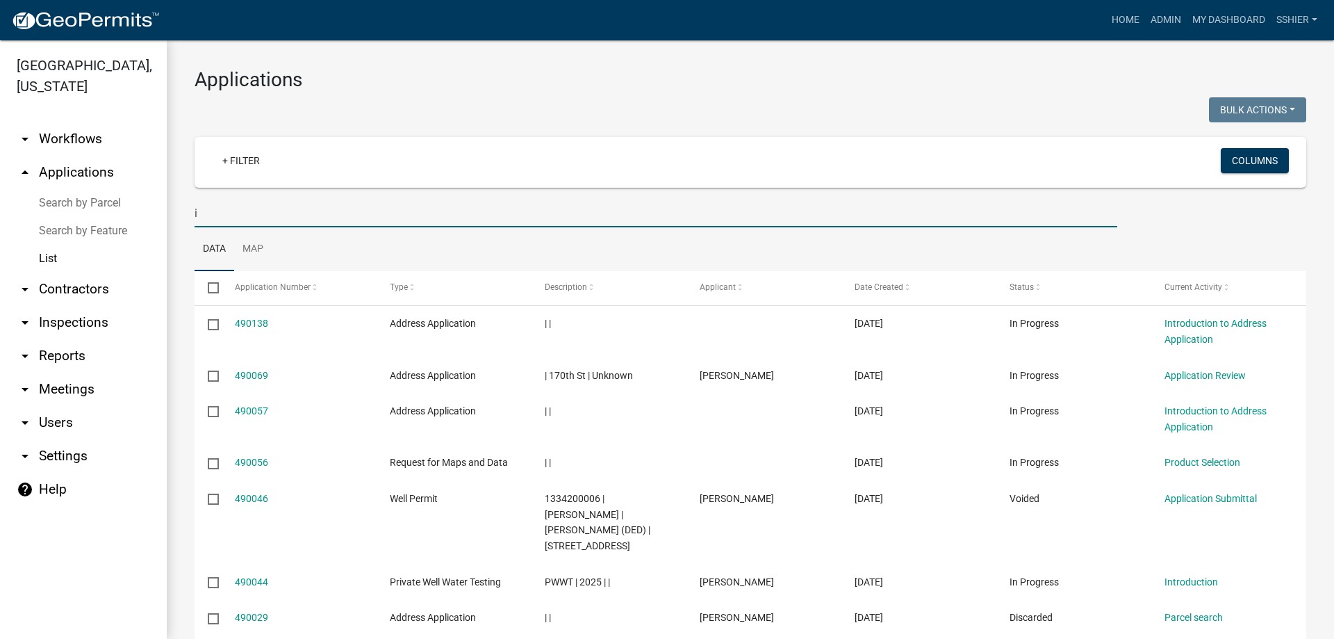
drag, startPoint x: 214, startPoint y: 221, endPoint x: 185, endPoint y: 215, distance: 29.8
click at [185, 215] on div "i" at bounding box center [656, 213] width 944 height 28
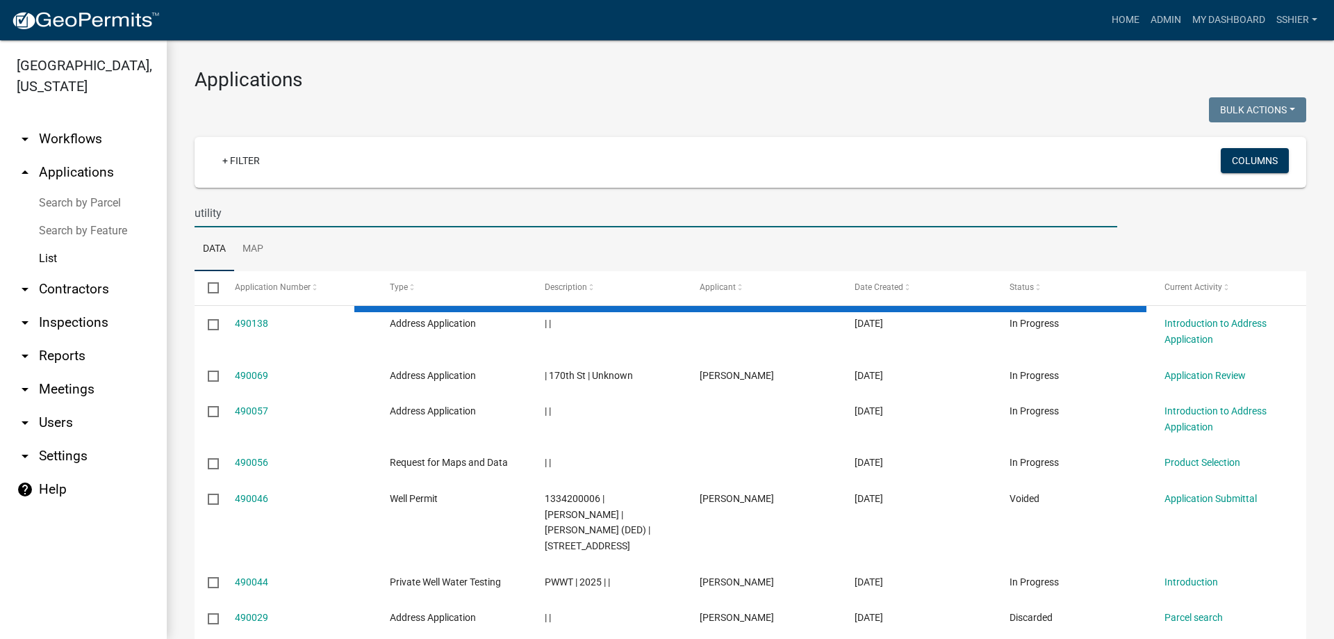
type input "utility"
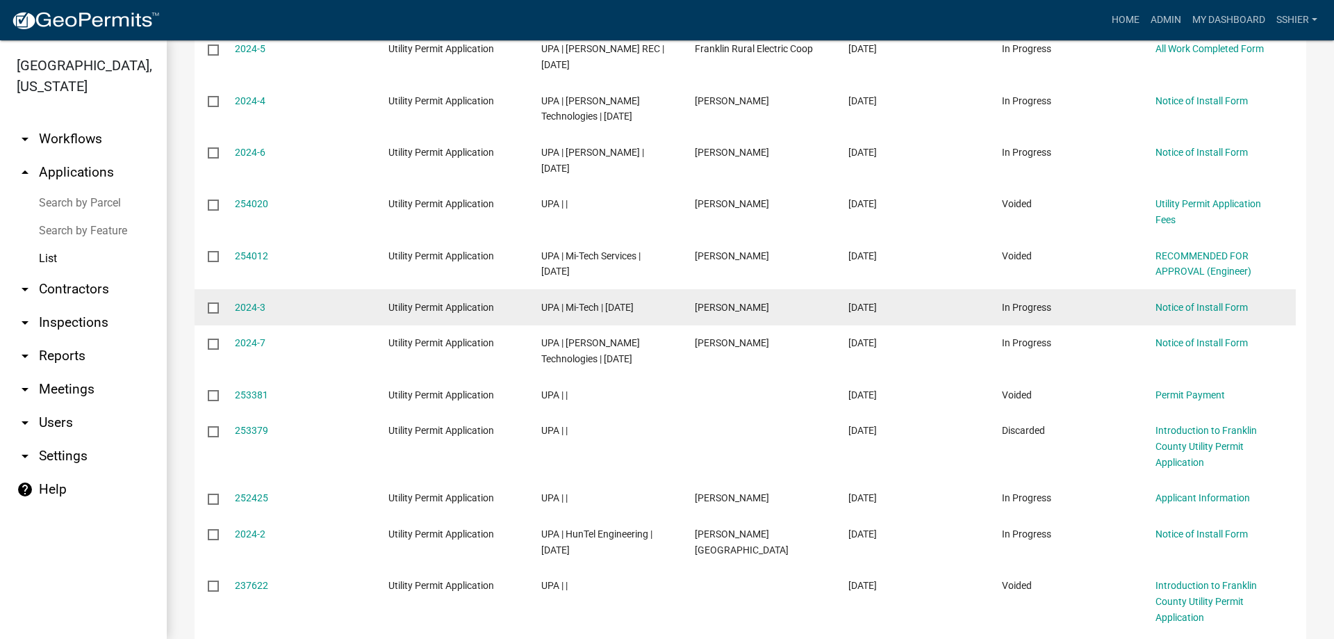
scroll to position [3516, 0]
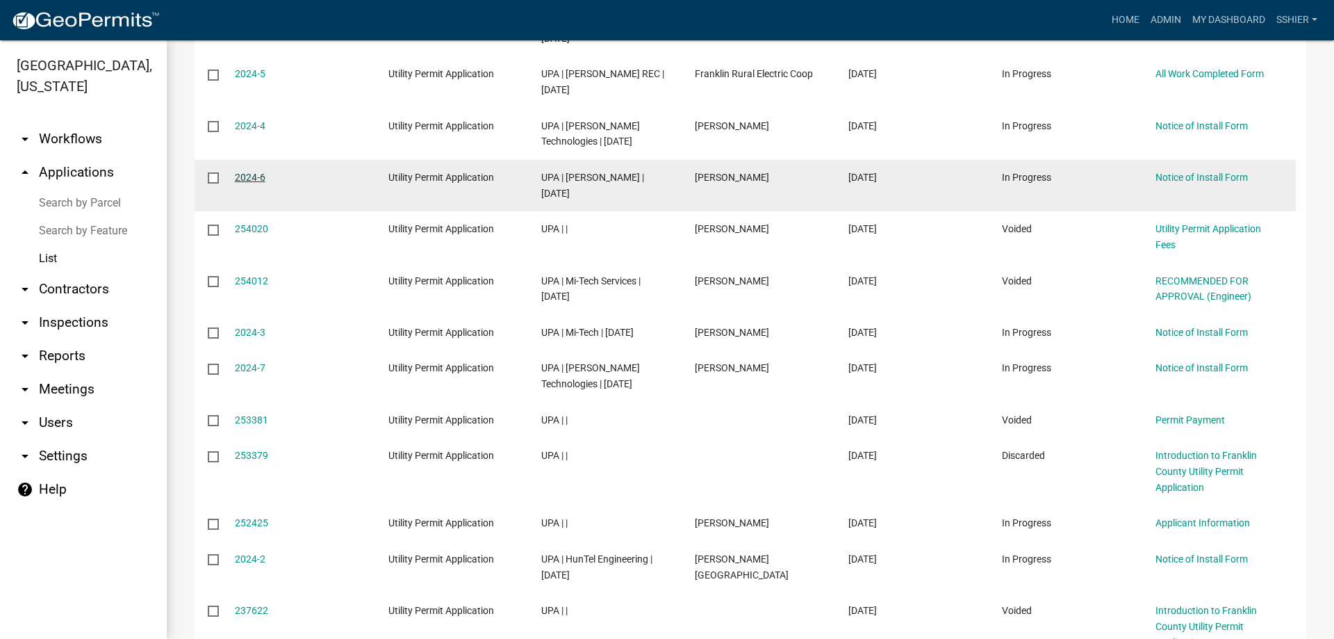
click at [244, 183] on link "2024-6" at bounding box center [250, 177] width 31 height 11
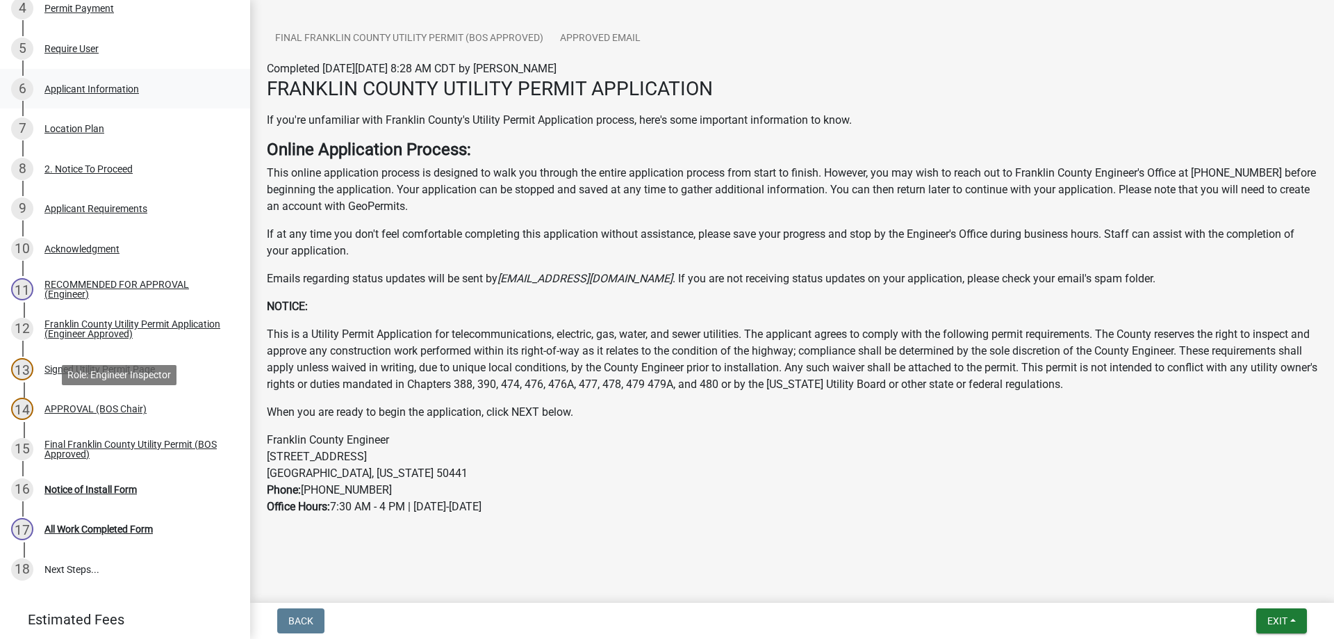
scroll to position [417, 0]
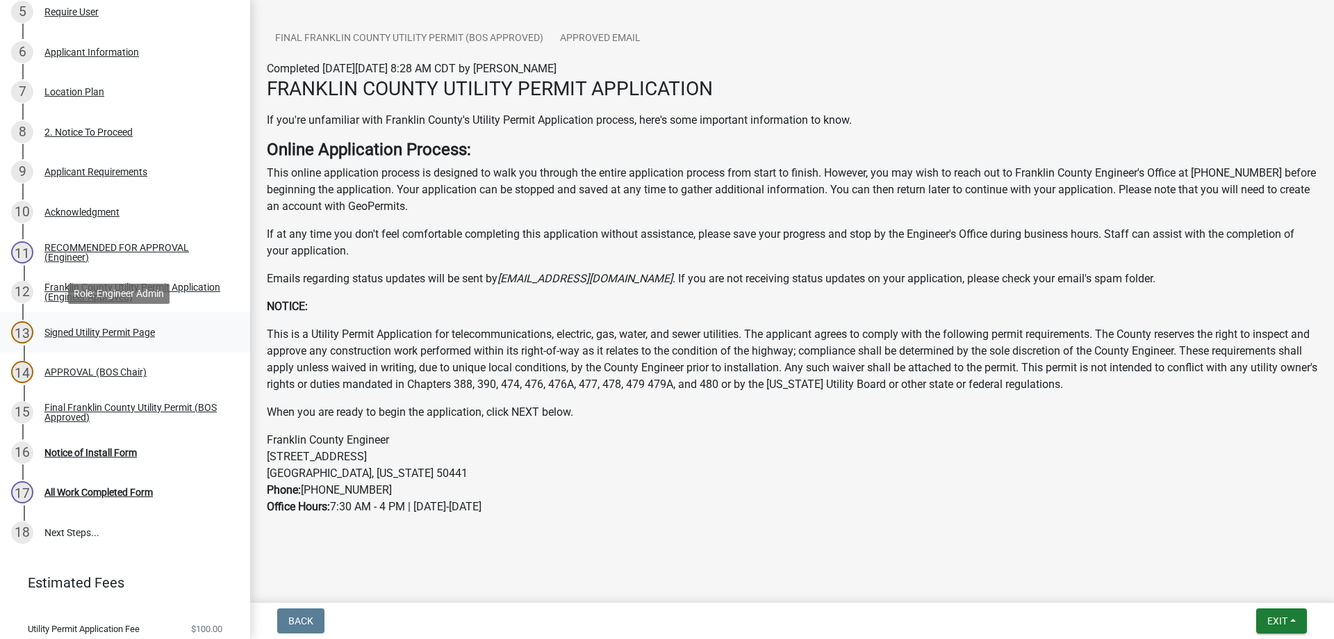
click at [80, 329] on div "Signed Utility Permit Page" at bounding box center [99, 332] width 110 height 10
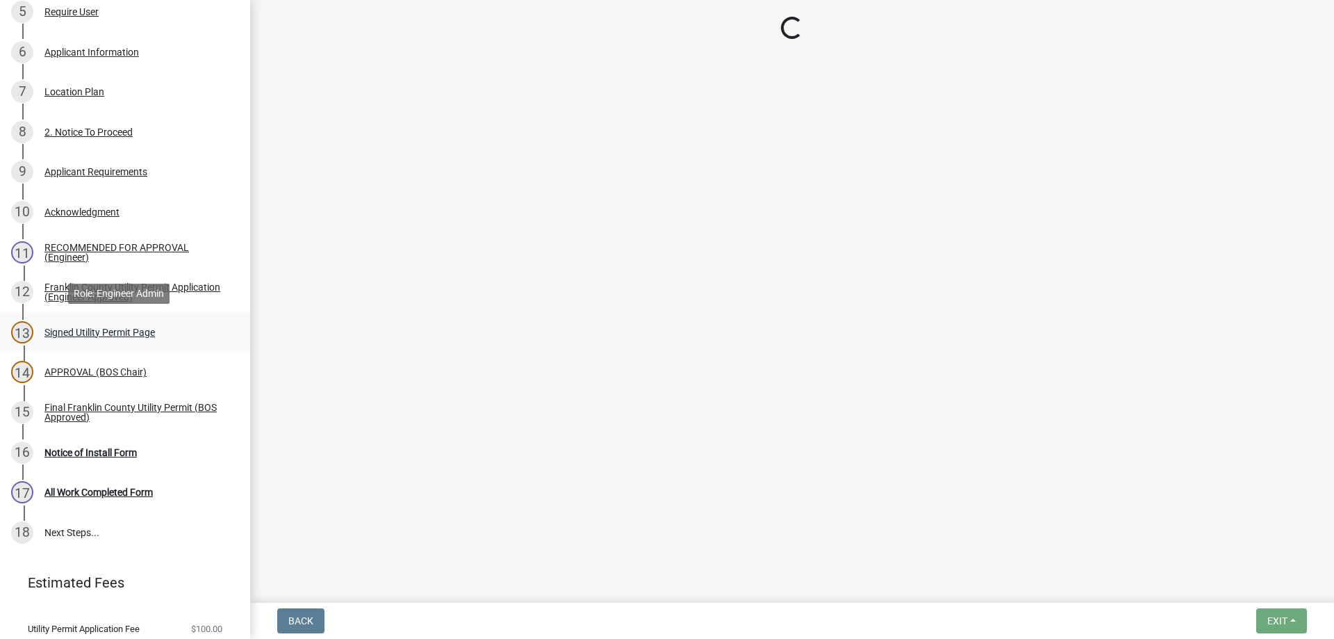
scroll to position [0, 0]
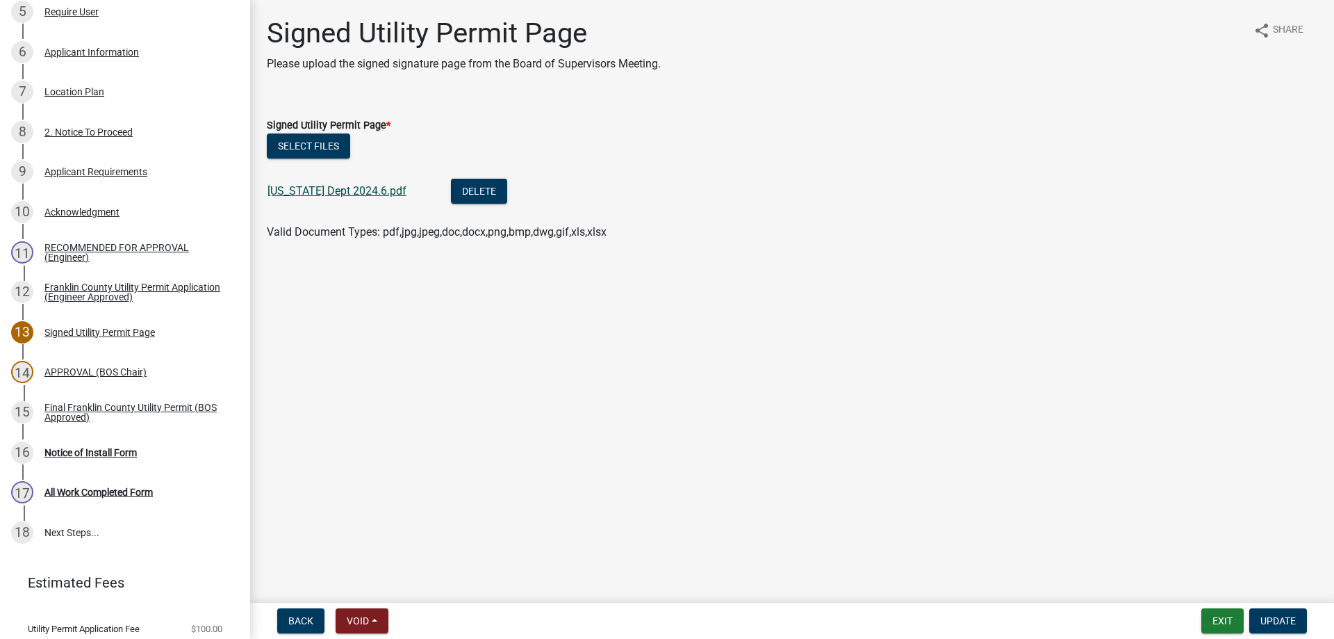
click at [328, 191] on link "[US_STATE] Dept 2024.6.pdf" at bounding box center [337, 190] width 139 height 13
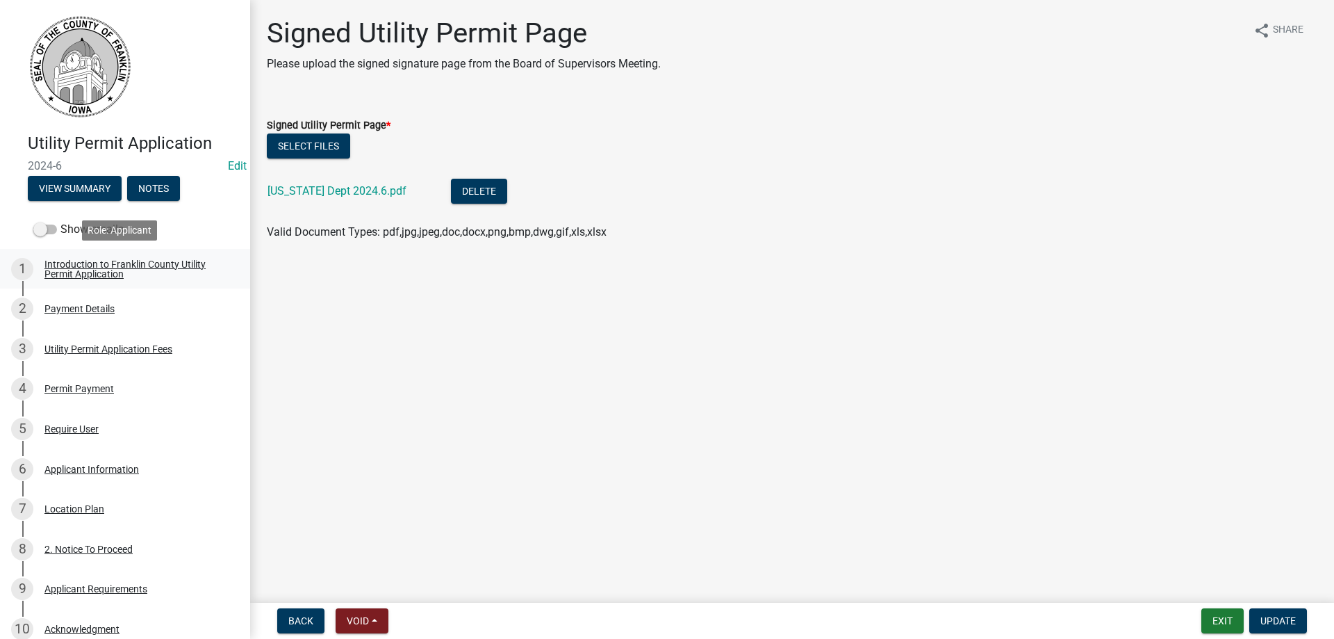
click at [79, 263] on div "Introduction to Franklin County Utility Permit Application" at bounding box center [135, 268] width 183 height 19
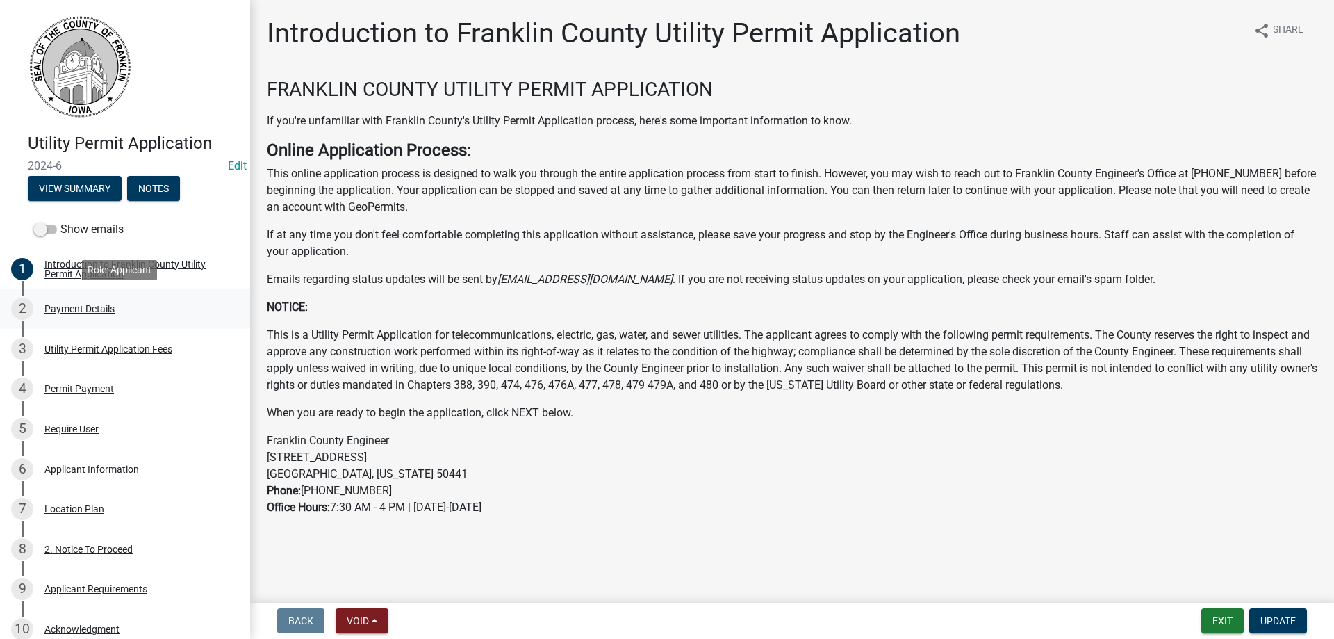
click at [68, 305] on div "Payment Details" at bounding box center [79, 309] width 70 height 10
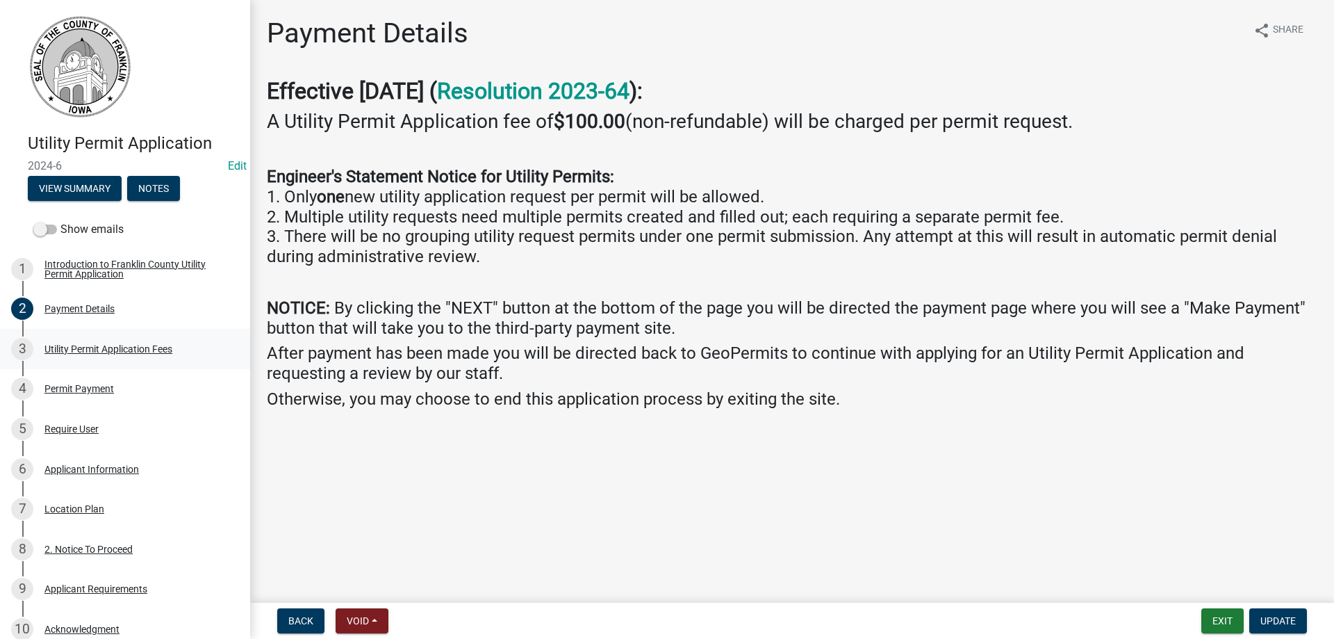
click at [58, 345] on div "Utility Permit Application Fees" at bounding box center [108, 349] width 128 height 10
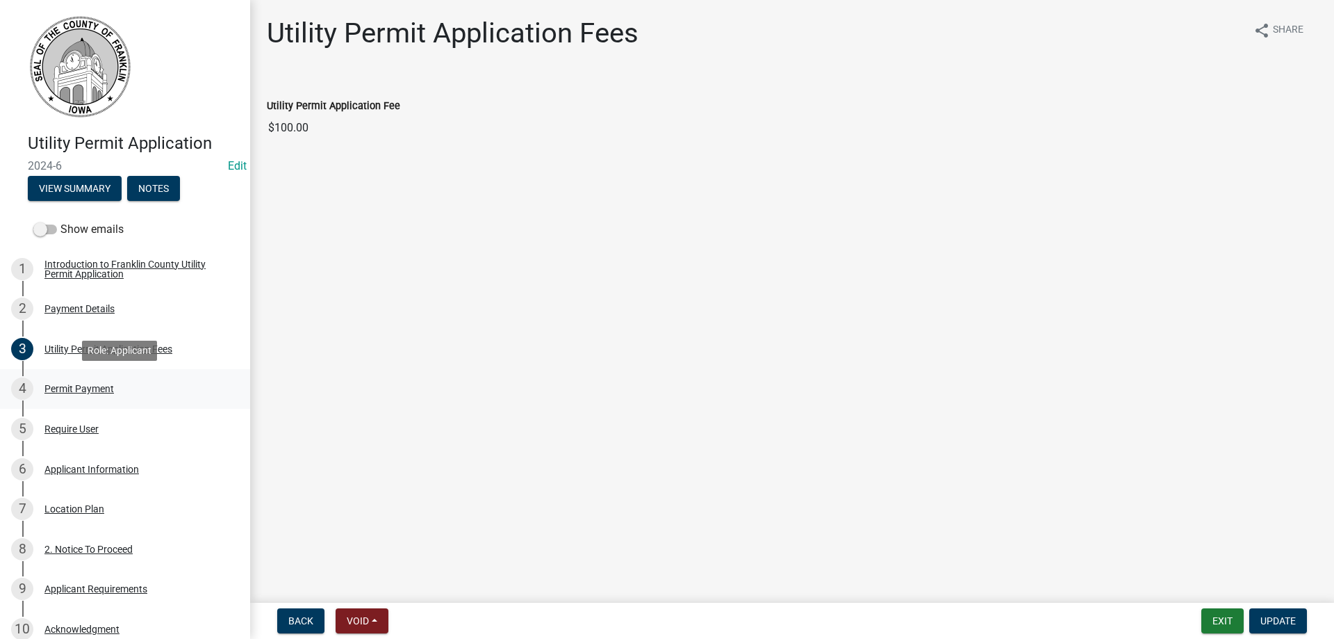
click at [60, 384] on div "Permit Payment" at bounding box center [78, 389] width 69 height 10
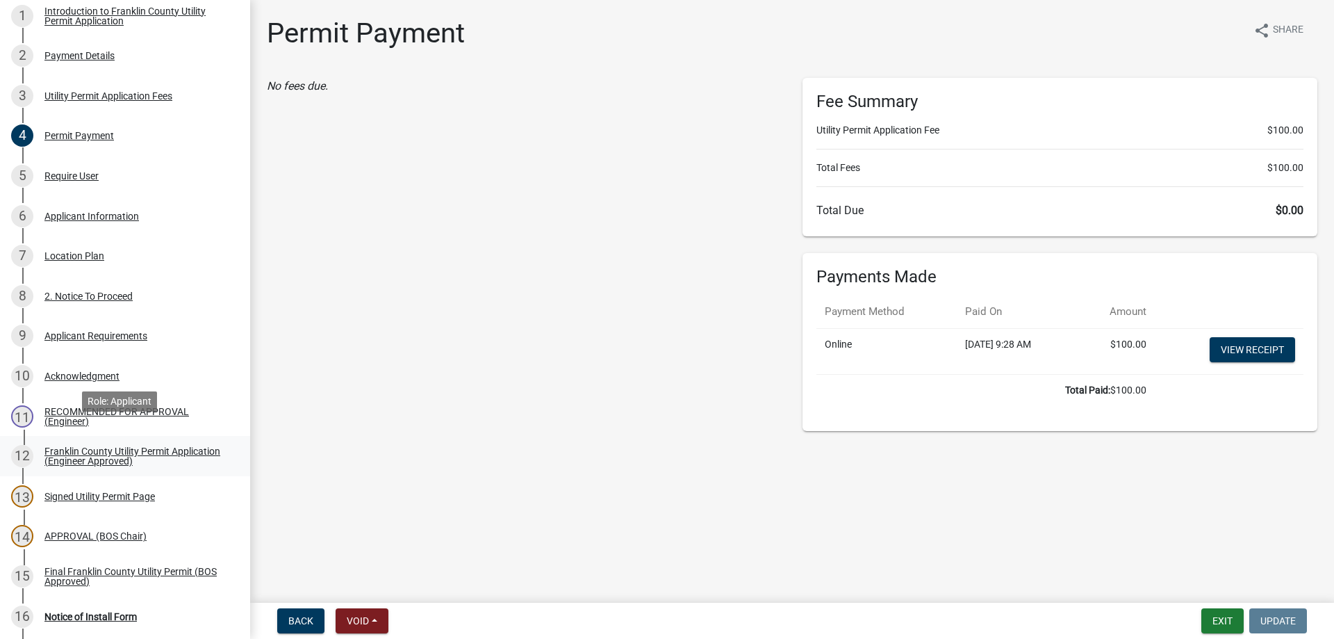
scroll to position [278, 0]
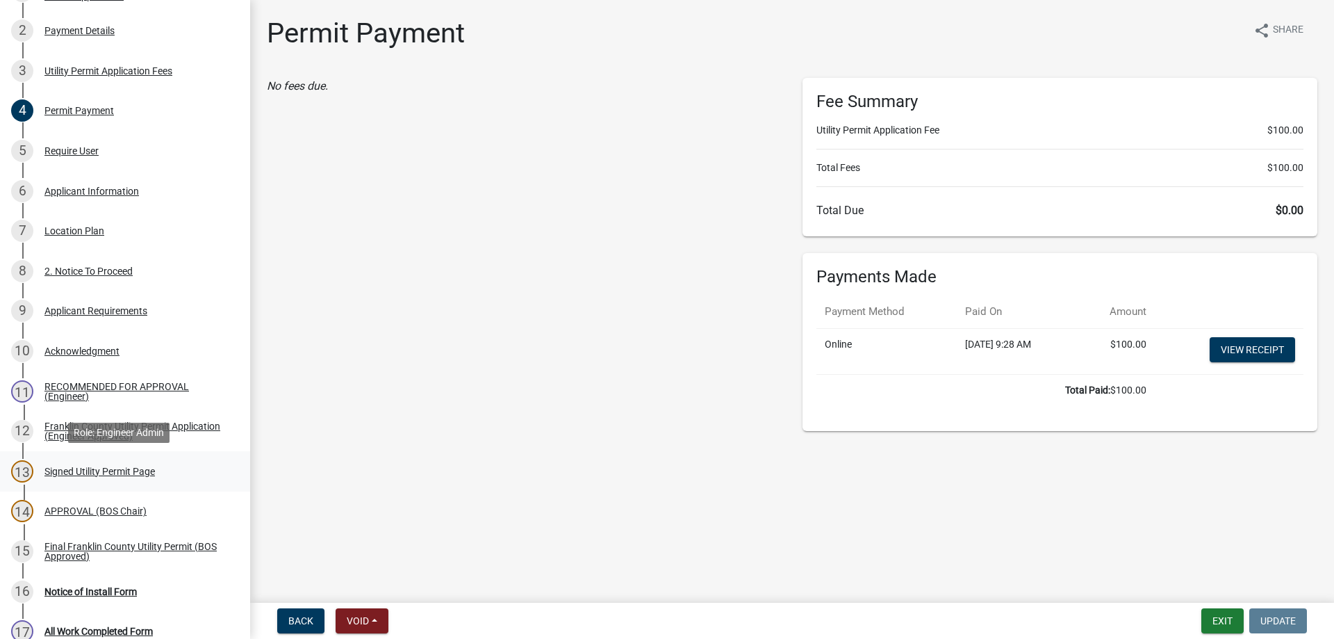
click at [96, 468] on div "Signed Utility Permit Page" at bounding box center [99, 471] width 110 height 10
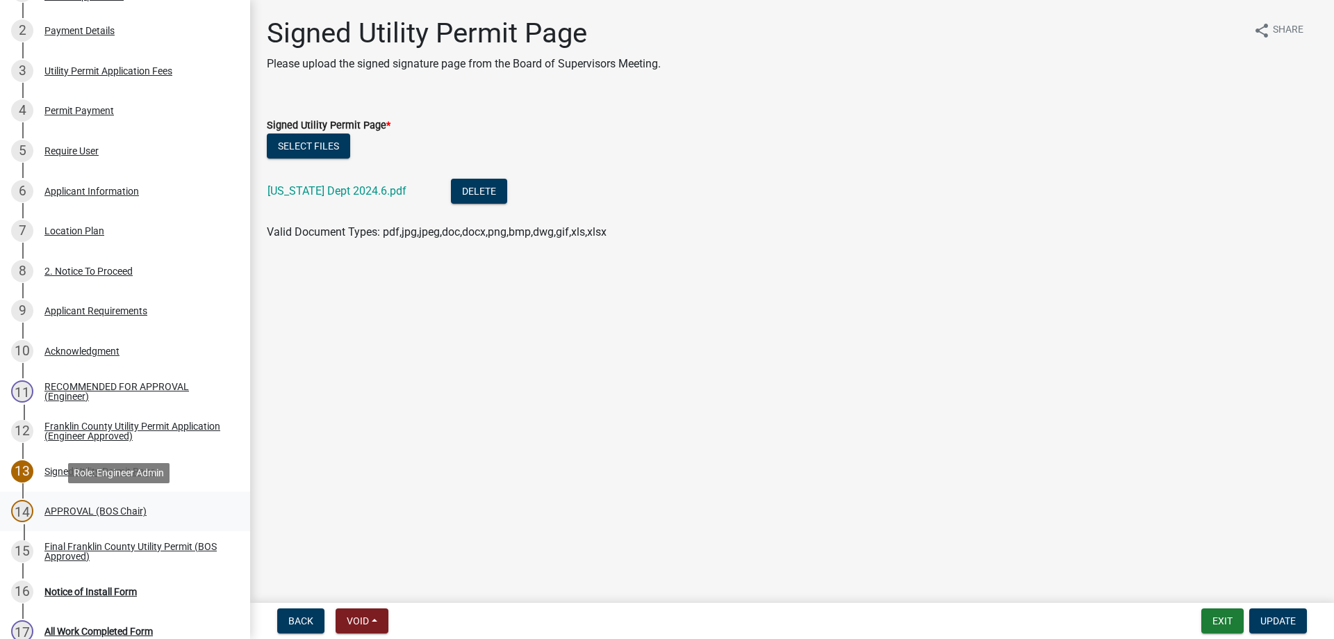
click at [79, 509] on div "APPROVAL (BOS Chair)" at bounding box center [95, 511] width 102 height 10
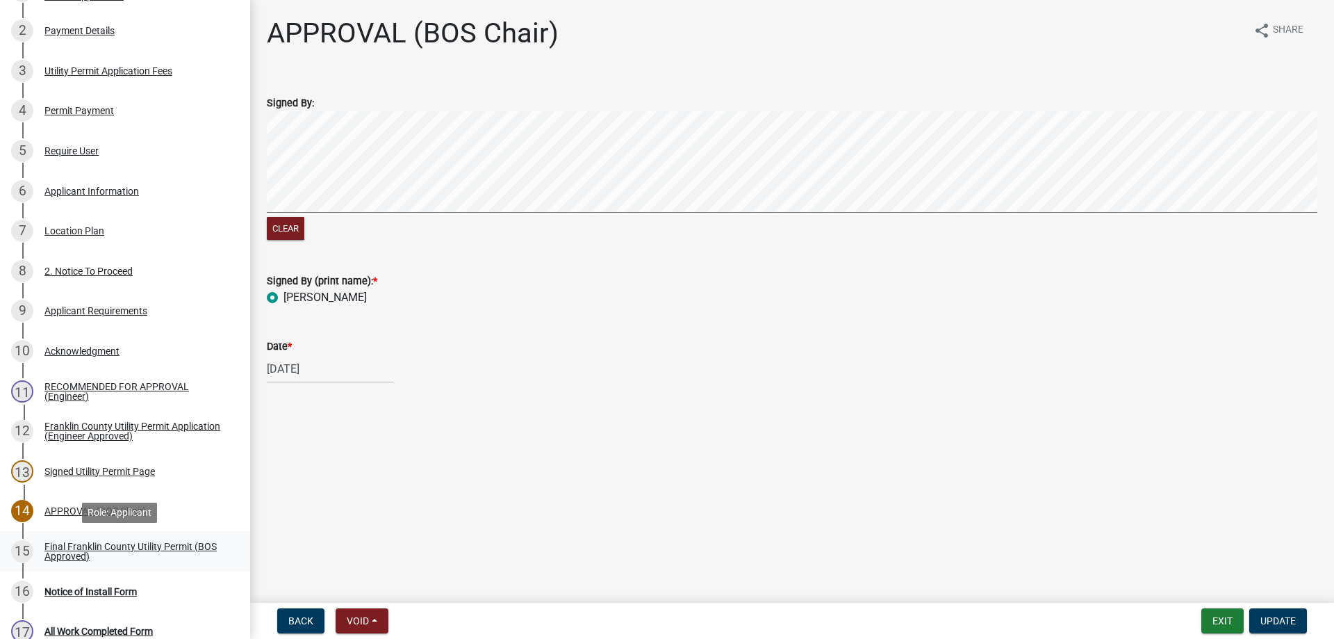
click at [100, 542] on div "Final Franklin County Utility Permit (BOS Approved)" at bounding box center [135, 550] width 183 height 19
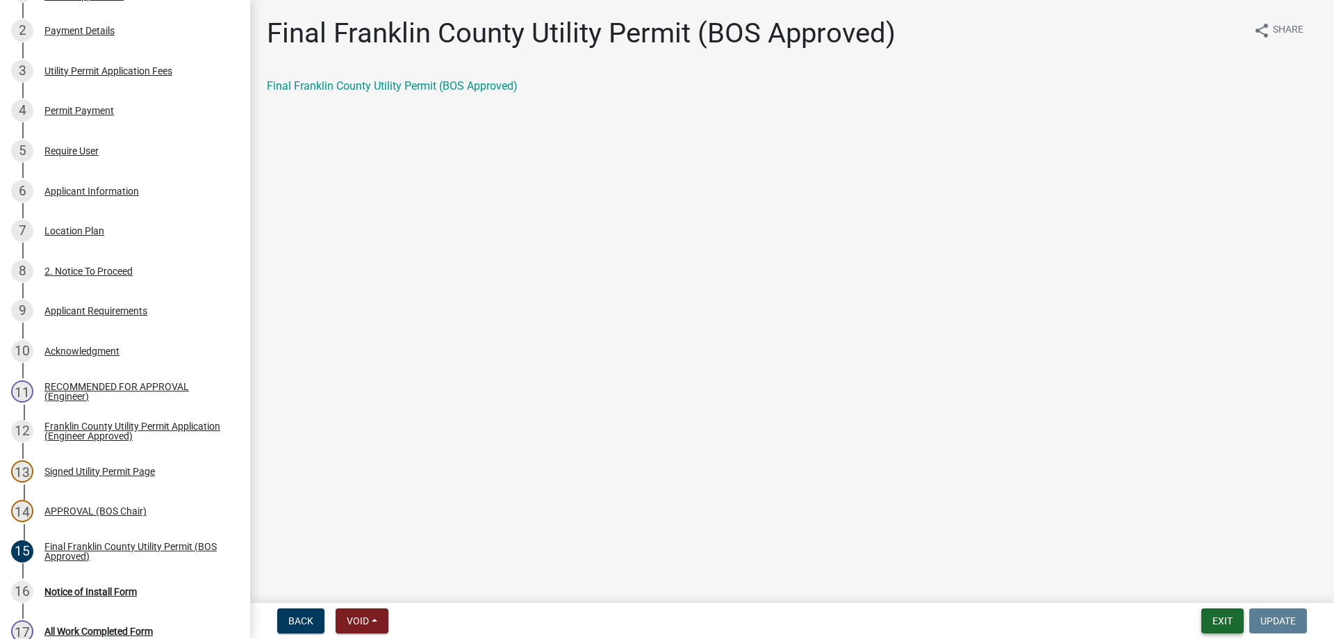
click at [1224, 623] on button "Exit" at bounding box center [1222, 620] width 42 height 25
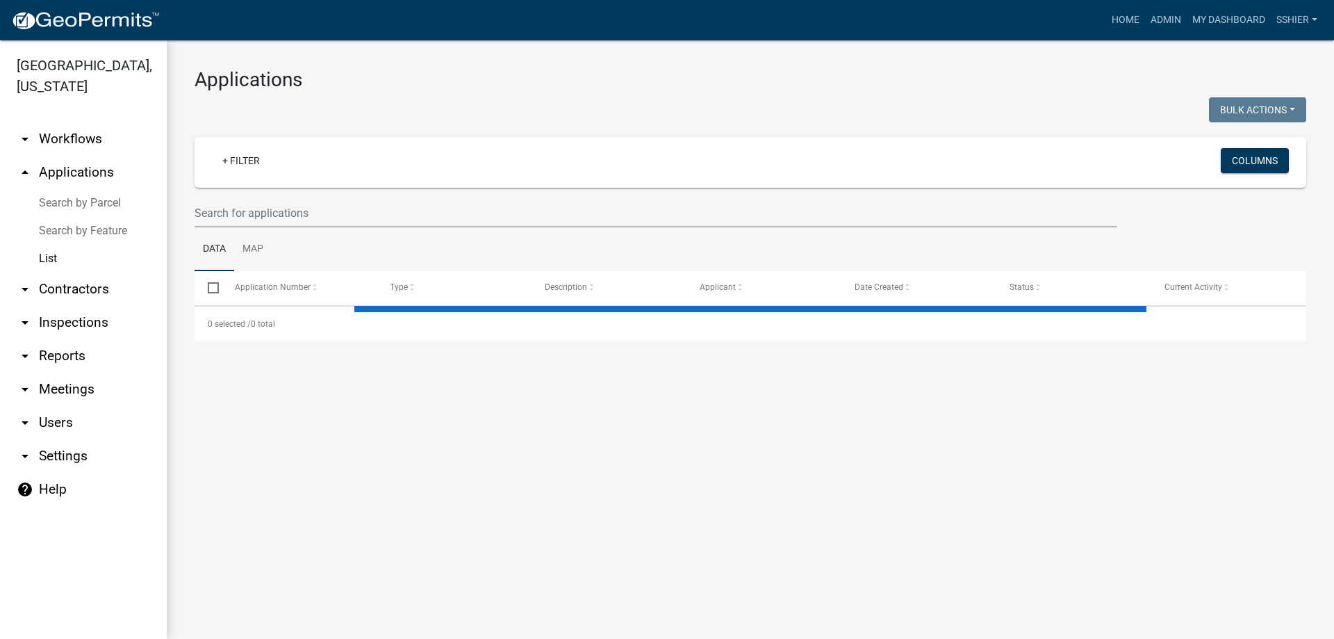
select select "3: 100"
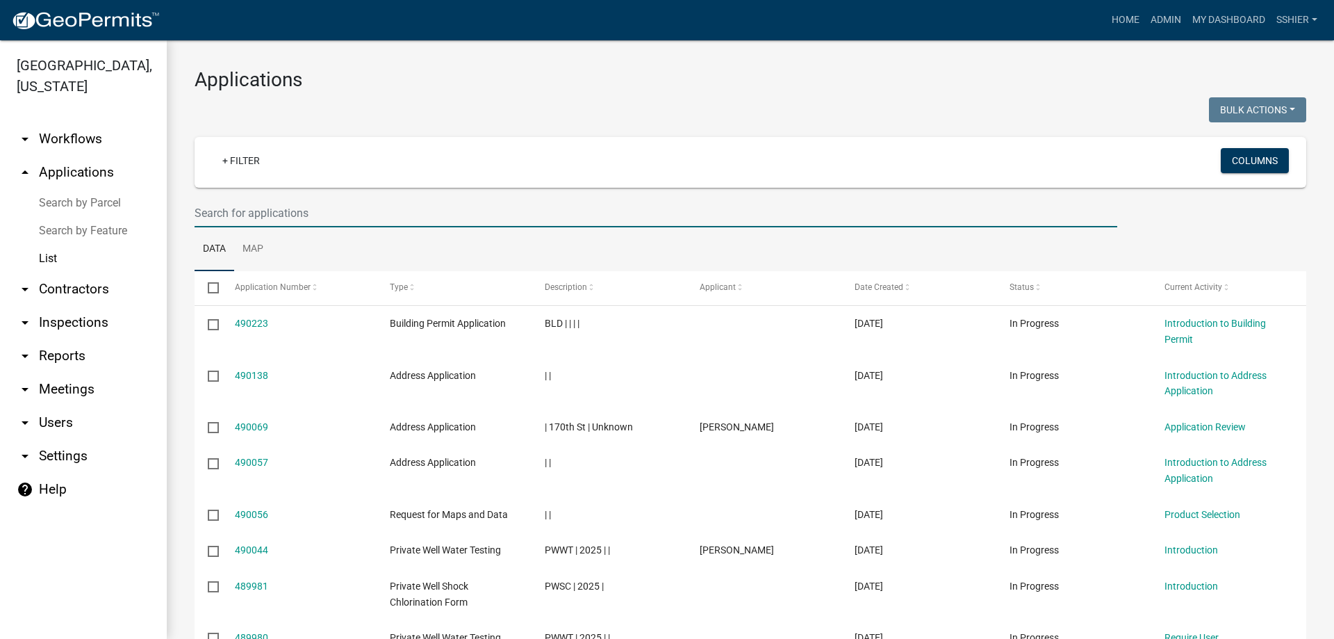
click at [231, 214] on input "text" at bounding box center [656, 213] width 923 height 28
type input "u"
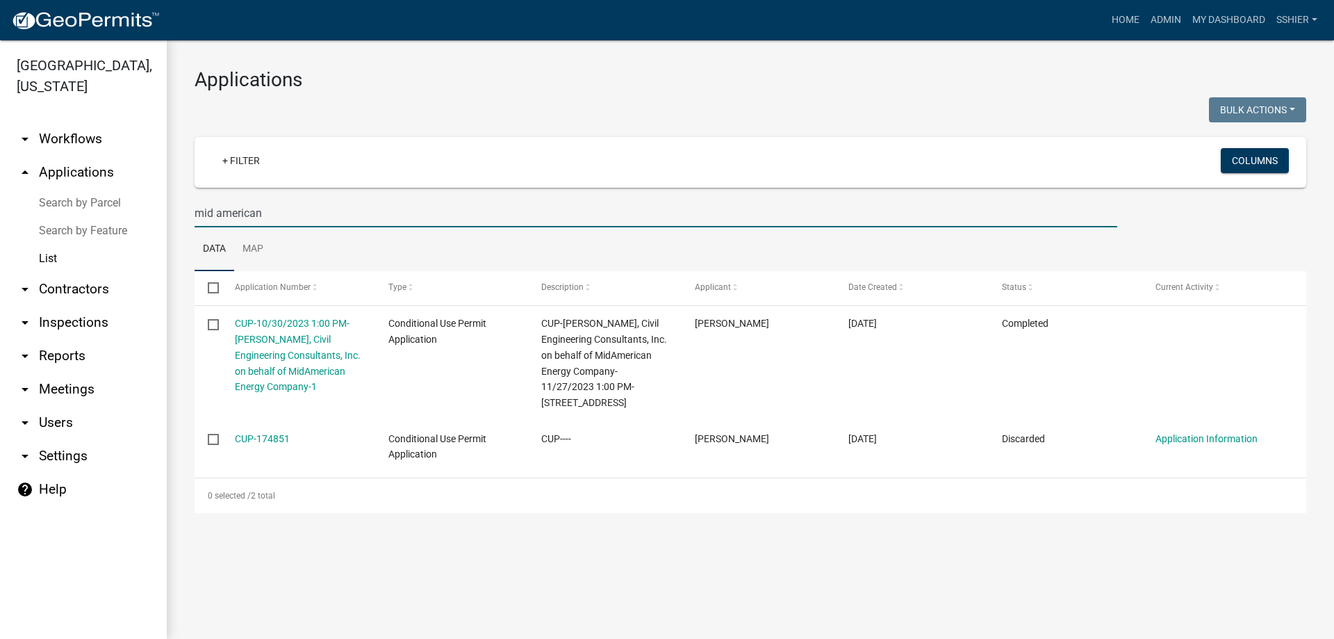
drag, startPoint x: 277, startPoint y: 215, endPoint x: 186, endPoint y: 204, distance: 92.3
click at [186, 204] on div "mid american" at bounding box center [656, 213] width 944 height 28
type input "utility"
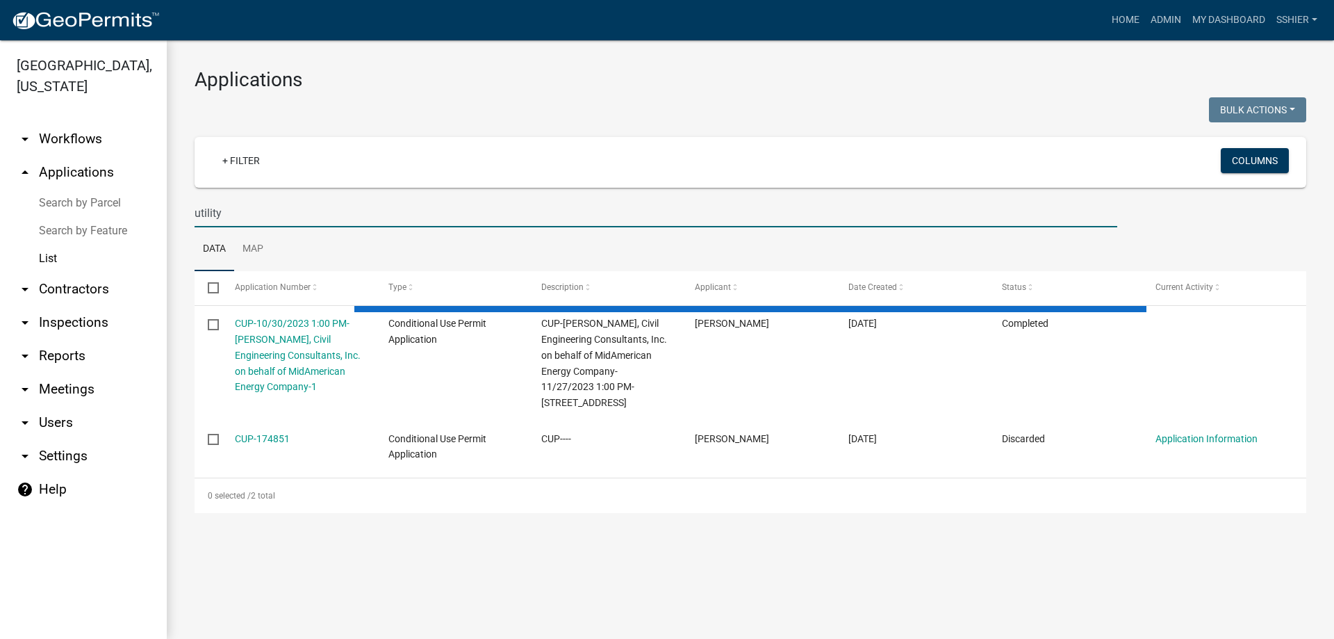
select select "3: 100"
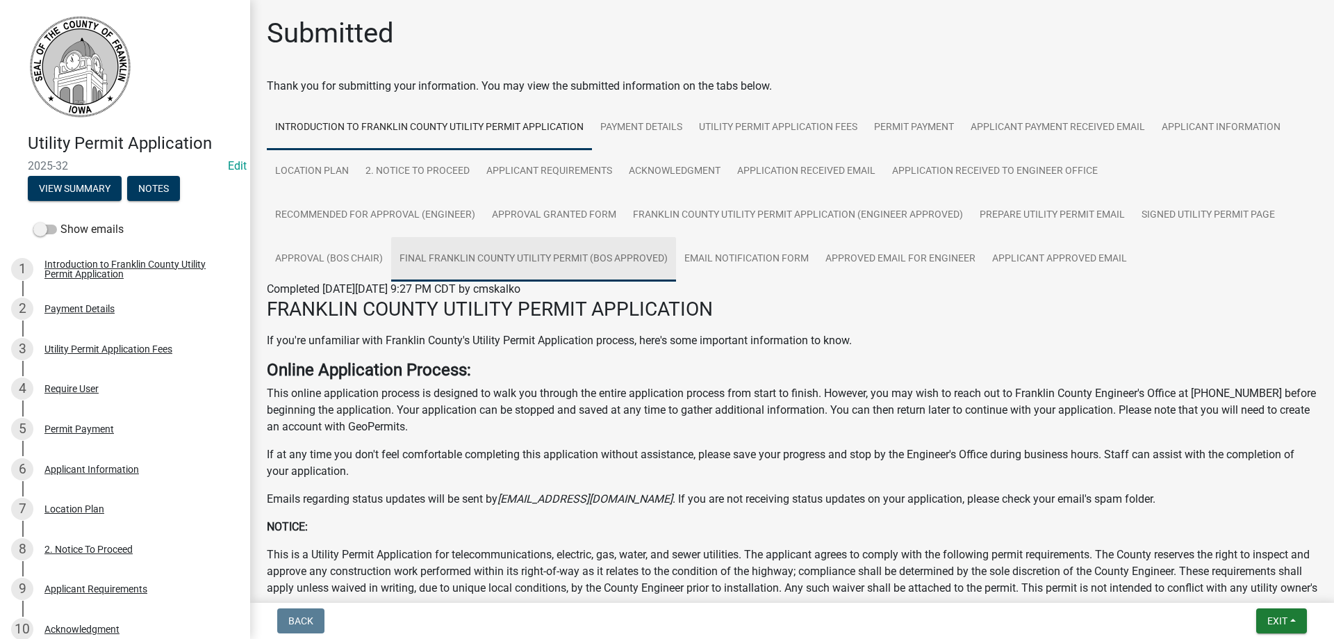
click at [576, 253] on link "Final Franklin County Utility Permit (BOS Approved)" at bounding box center [533, 259] width 285 height 44
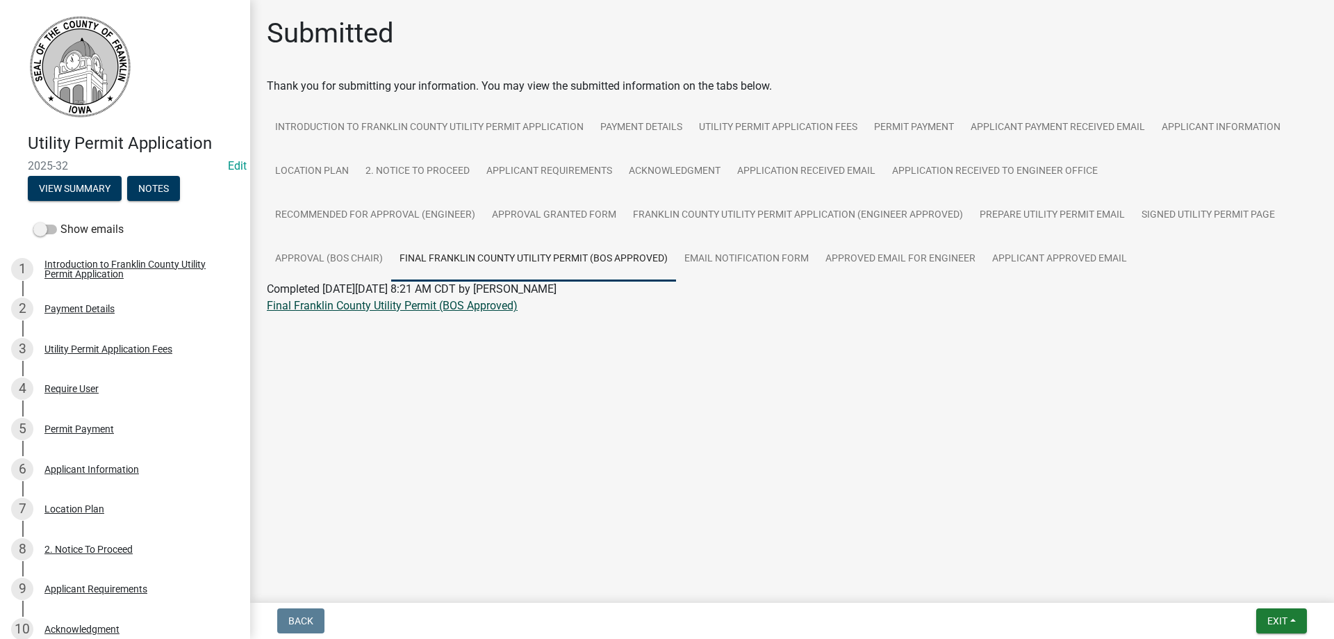
click at [450, 308] on link "Final Franklin County Utility Permit (BOS Approved)" at bounding box center [392, 305] width 251 height 13
